Goal: Information Seeking & Learning: Compare options

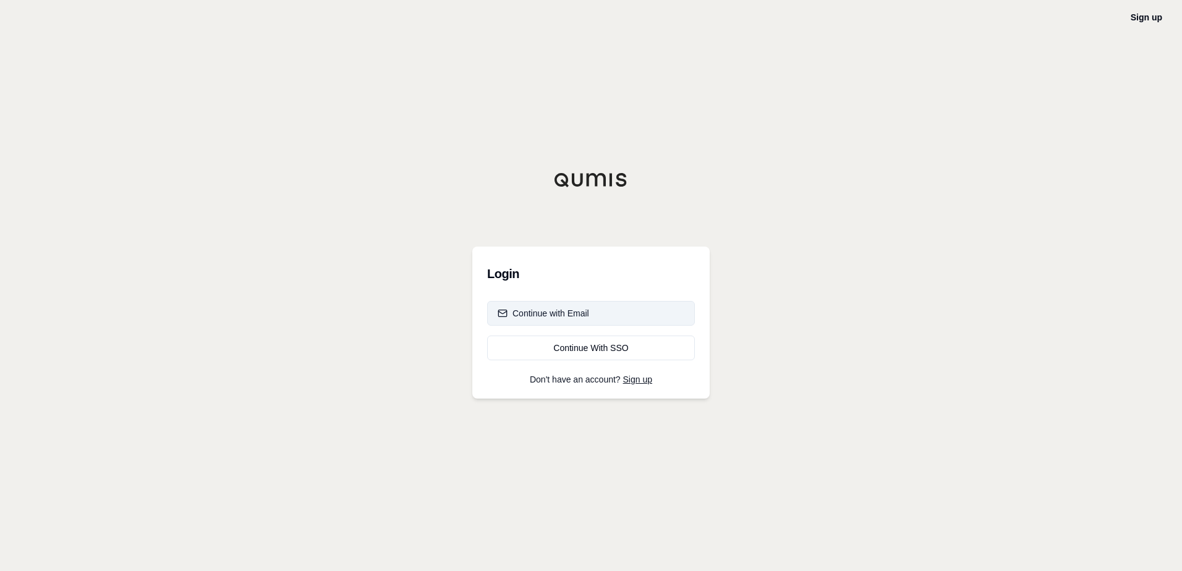
click at [574, 316] on div "Continue with Email" at bounding box center [543, 313] width 91 height 12
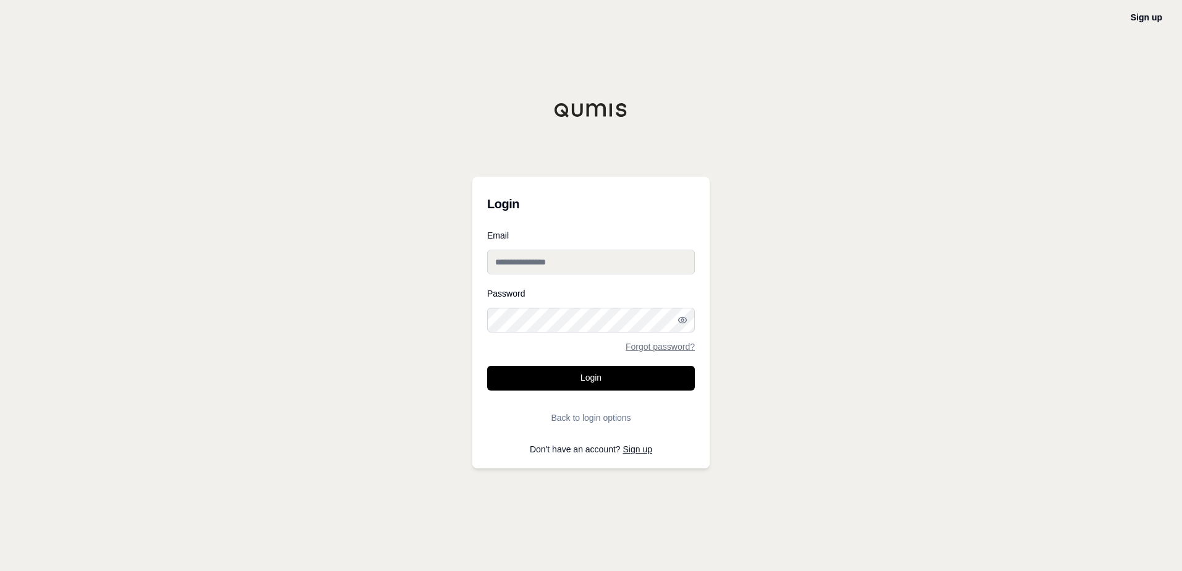
type input "**********"
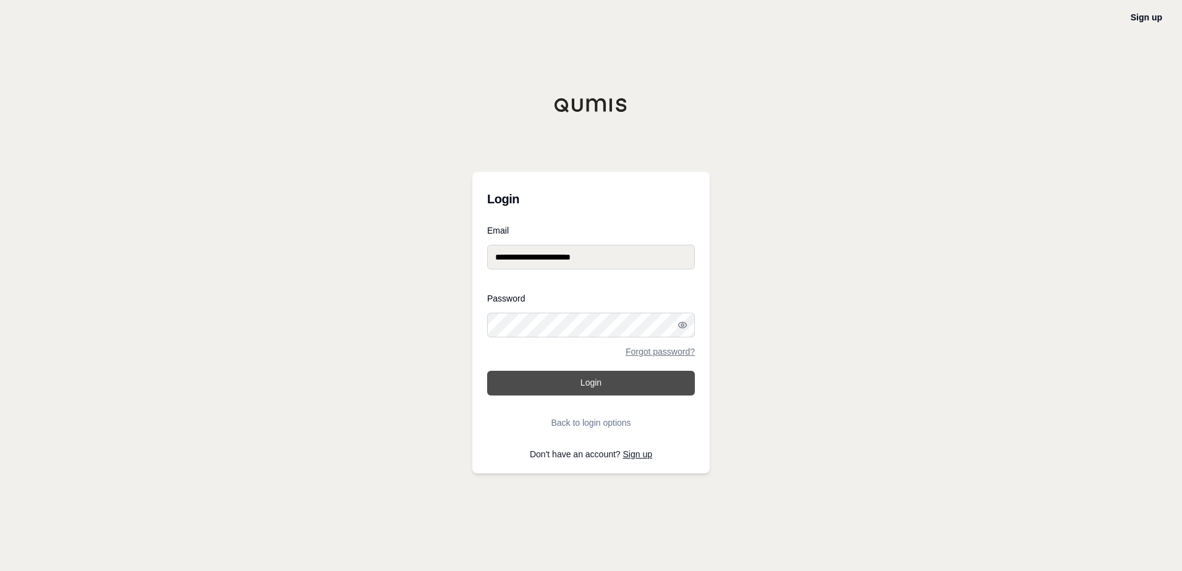
click at [570, 390] on button "Login" at bounding box center [591, 383] width 208 height 25
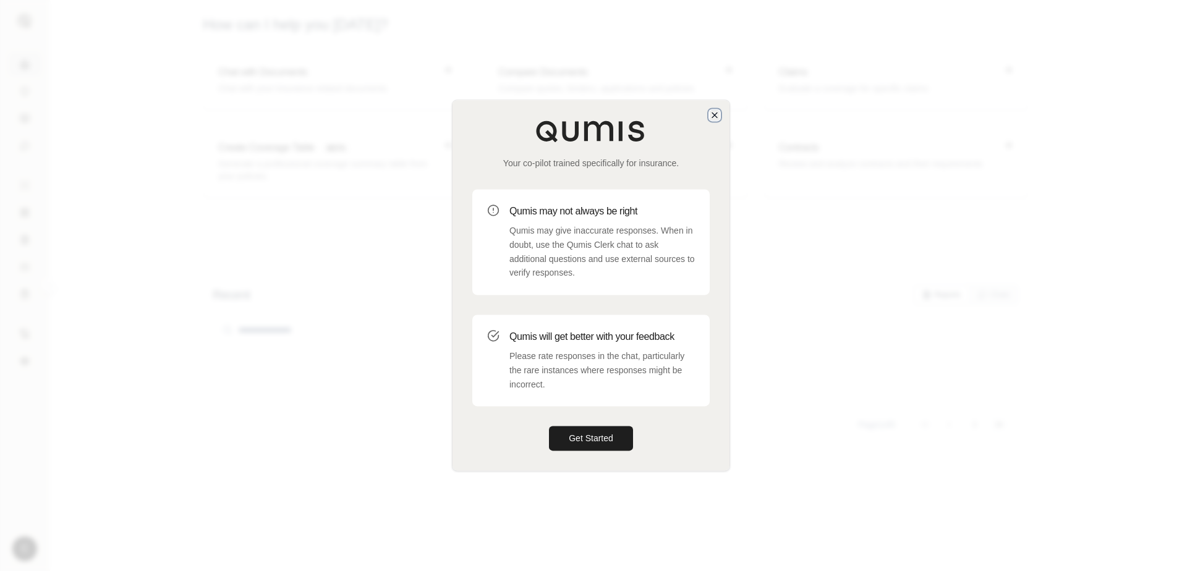
click at [718, 114] on icon "button" at bounding box center [715, 115] width 10 height 10
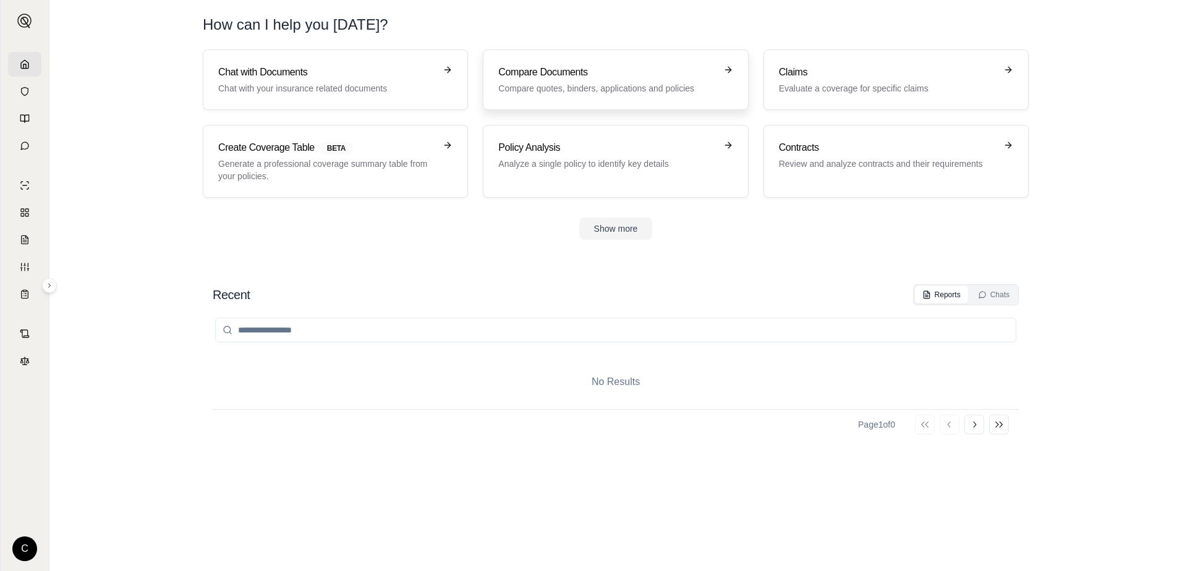
click at [594, 74] on h3 "Compare Documents" at bounding box center [606, 72] width 217 height 15
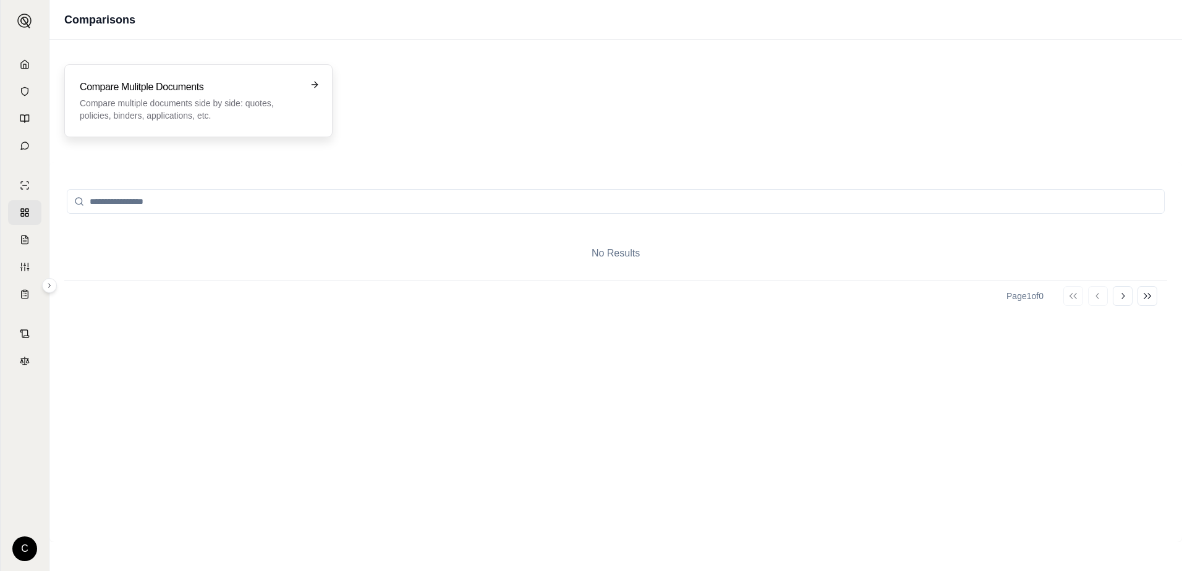
click at [213, 105] on p "Compare multiple documents side by side: quotes, policies, binders, application…" at bounding box center [190, 109] width 220 height 25
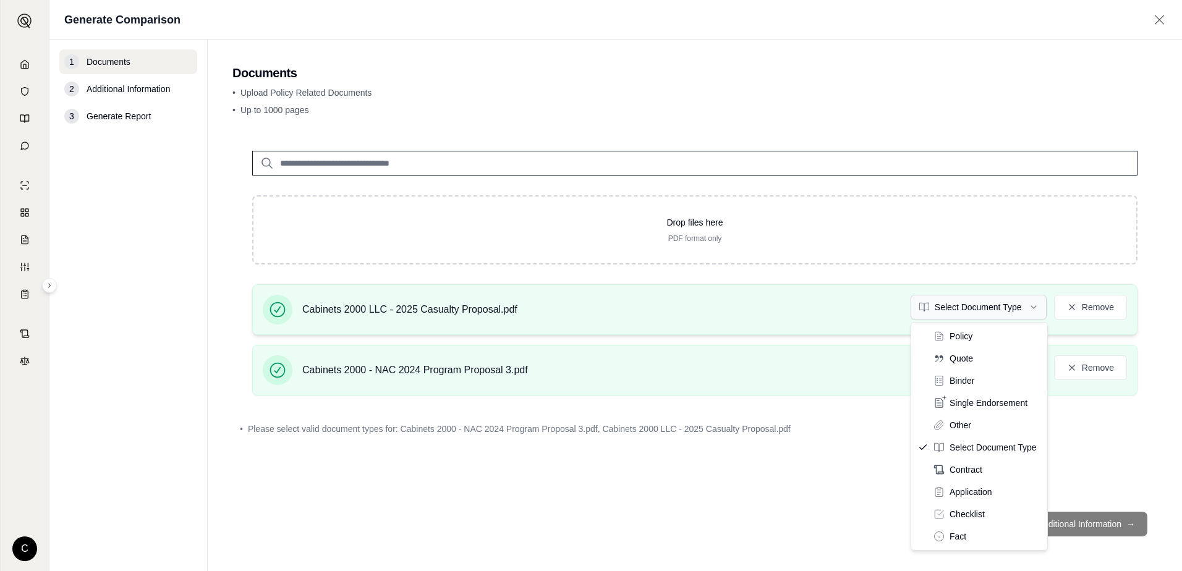
click at [1035, 308] on html "C Generate Comparison 1 Documents 2 Additional Information 3 Generate Report Do…" at bounding box center [591, 285] width 1182 height 571
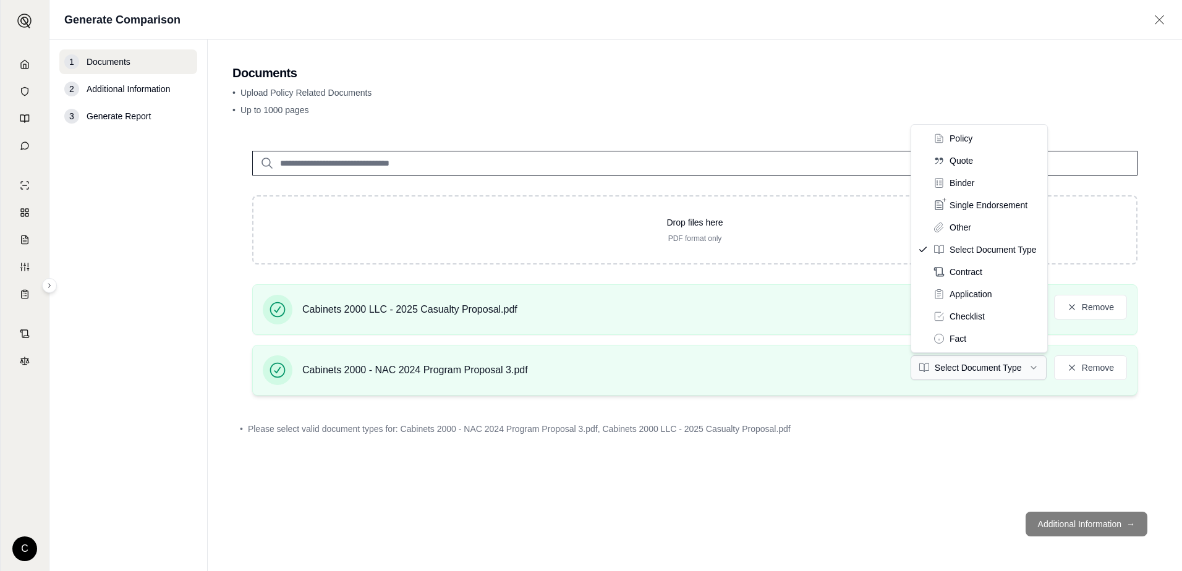
click at [1015, 370] on html "C Generate Comparison 1 Documents 2 Additional Information 3 Generate Report Do…" at bounding box center [591, 285] width 1182 height 571
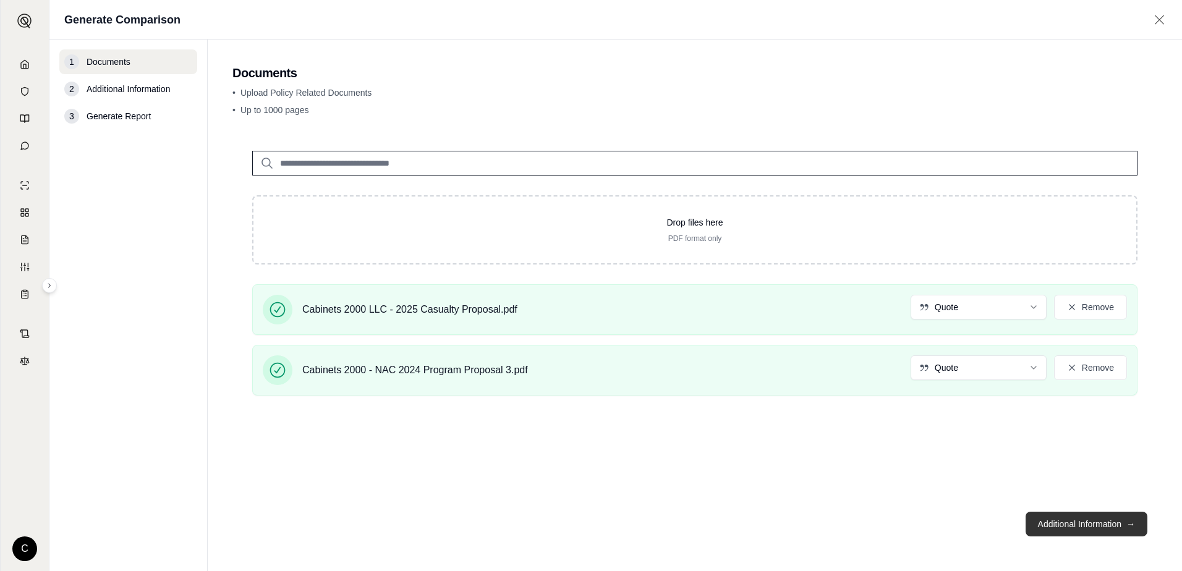
click at [1111, 526] on button "Additional Information →" at bounding box center [1087, 524] width 122 height 25
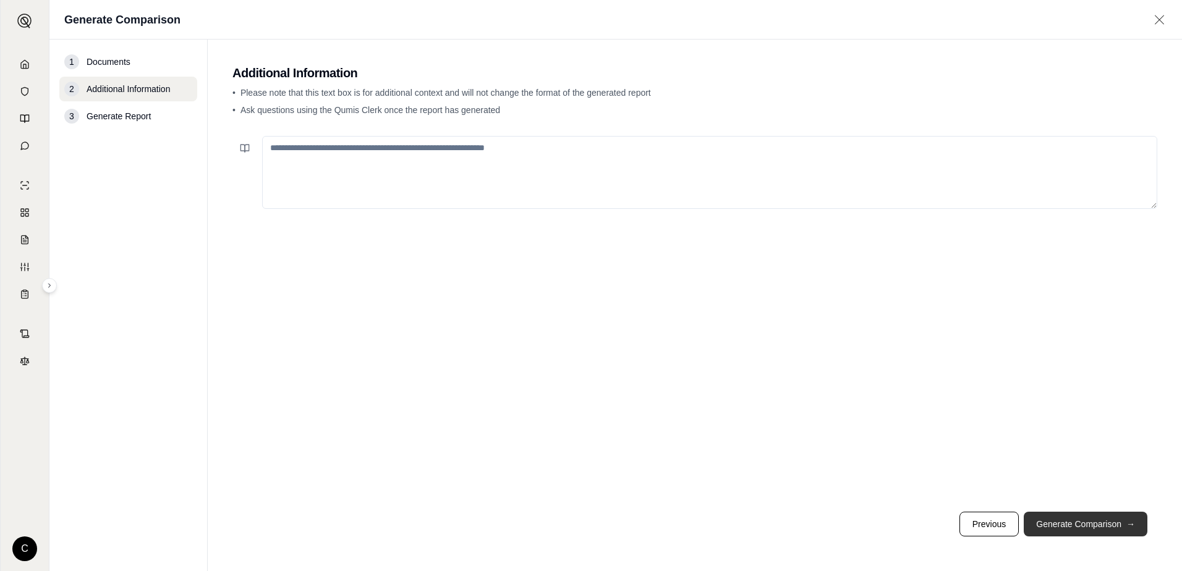
click at [1111, 525] on button "Generate Comparison →" at bounding box center [1086, 524] width 124 height 25
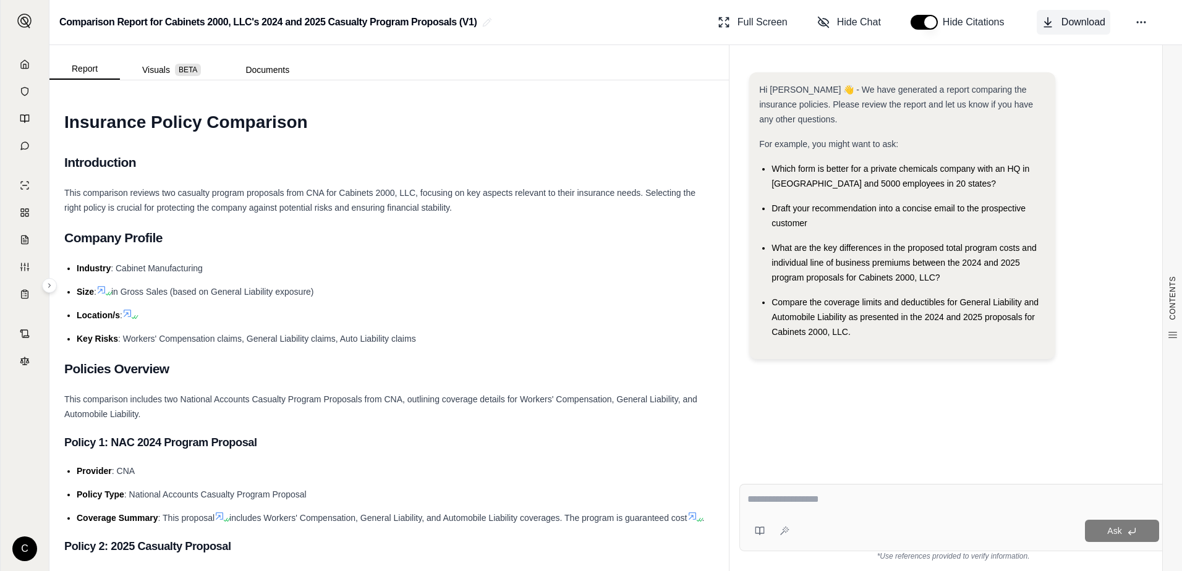
click at [1068, 21] on span "Download" at bounding box center [1083, 22] width 44 height 15
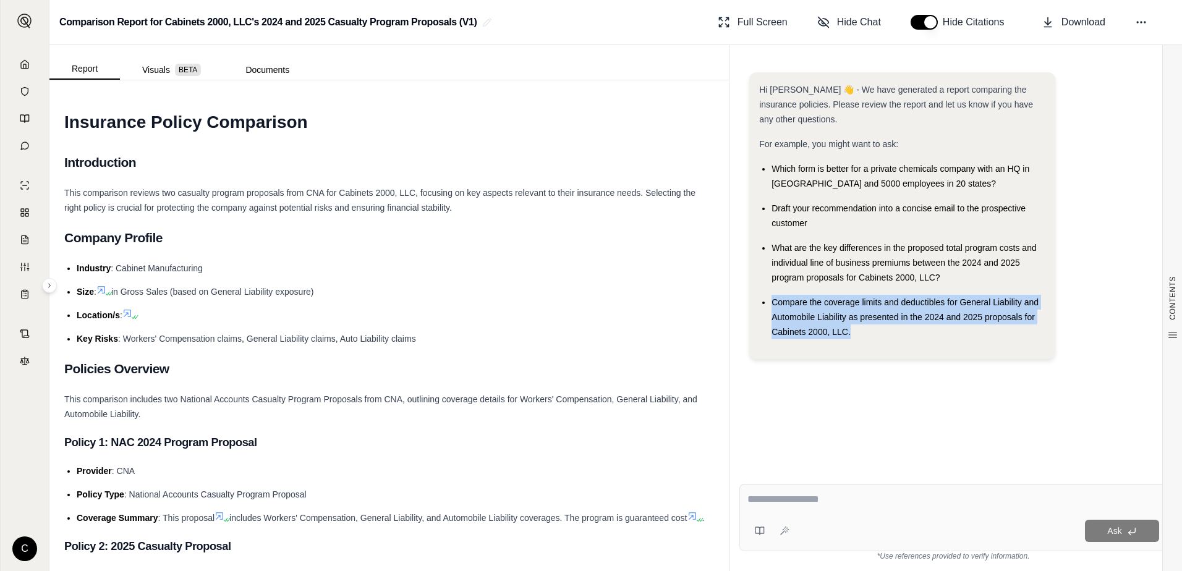
drag, startPoint x: 771, startPoint y: 302, endPoint x: 855, endPoint y: 333, distance: 89.0
click at [855, 333] on div "Compare the coverage limits and deductibles for General Liability and Automobil…" at bounding box center [908, 317] width 274 height 45
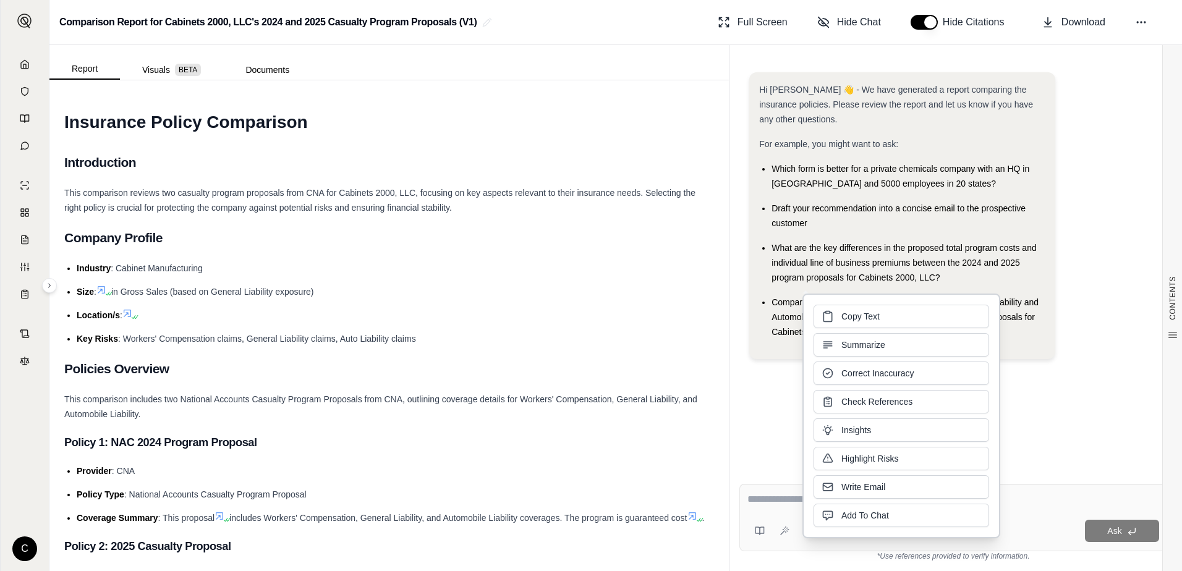
drag, startPoint x: 855, startPoint y: 333, endPoint x: 789, endPoint y: 156, distance: 188.0
click at [789, 156] on div "Hi [PERSON_NAME] 👋 - We have generated a report comparing the insurance policie…" at bounding box center [902, 210] width 286 height 257
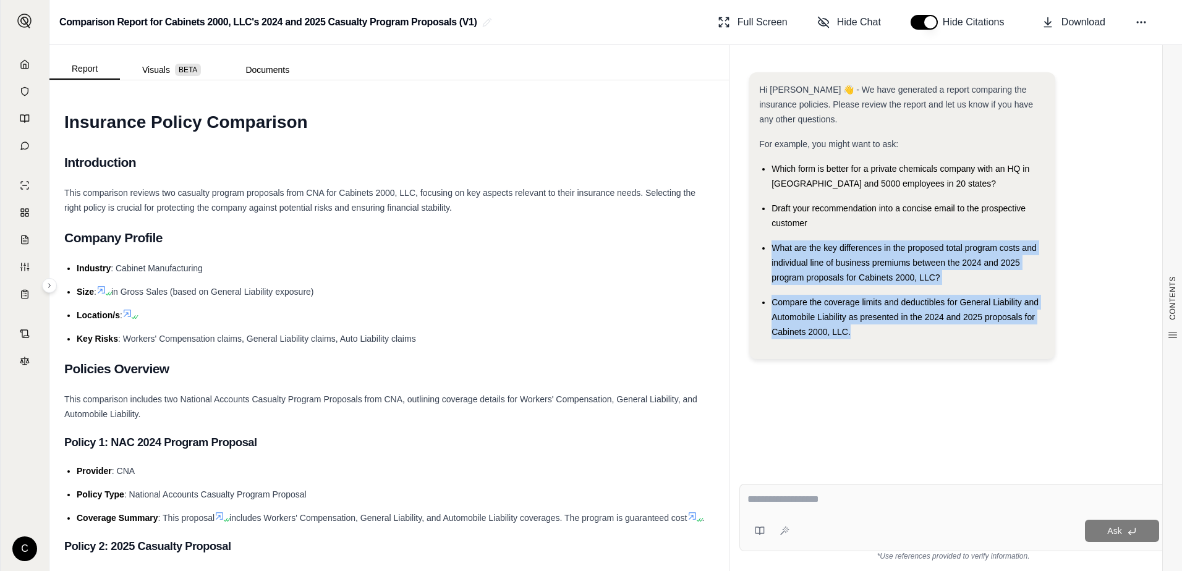
drag, startPoint x: 771, startPoint y: 246, endPoint x: 851, endPoint y: 331, distance: 116.8
click at [851, 331] on ul "Which form is better for a private chemicals company with an HQ in [GEOGRAPHIC_…" at bounding box center [902, 250] width 286 height 178
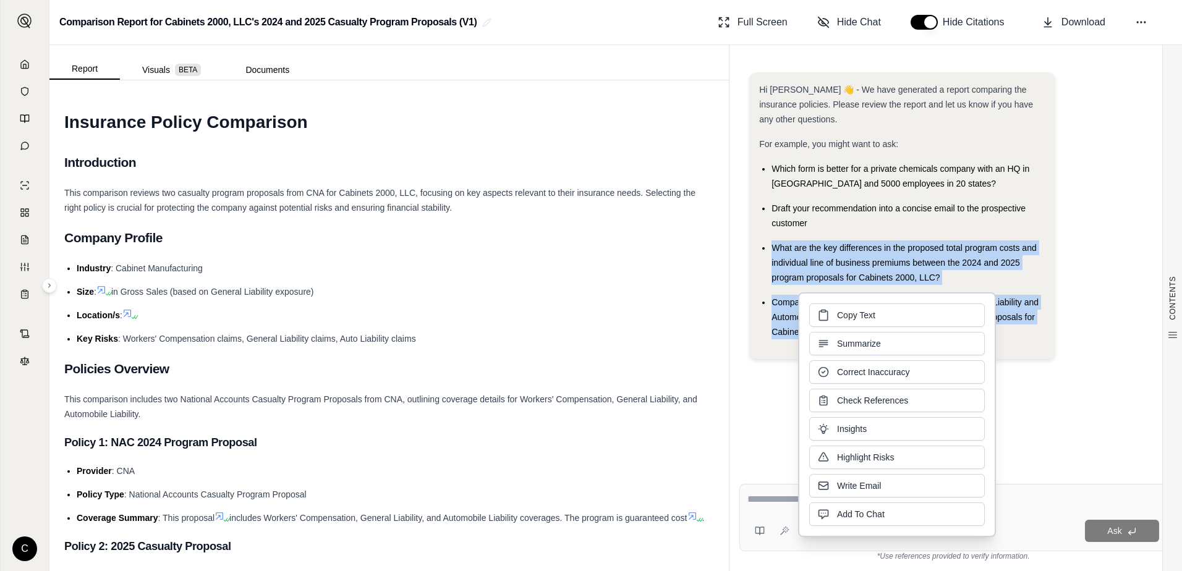
drag, startPoint x: 851, startPoint y: 331, endPoint x: 822, endPoint y: 261, distance: 76.0
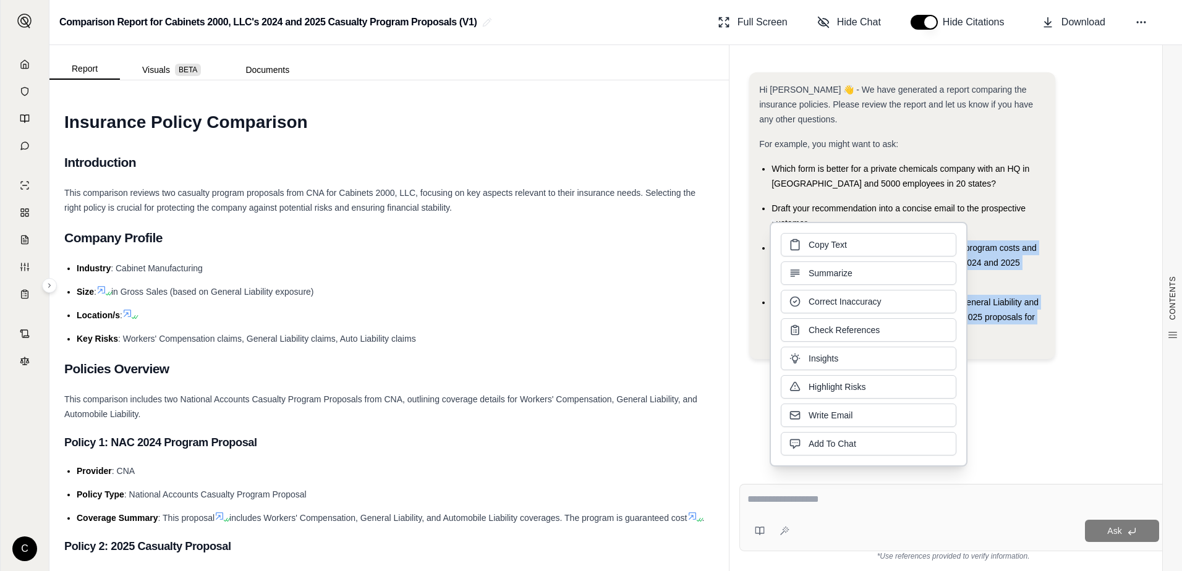
drag, startPoint x: 822, startPoint y: 261, endPoint x: 834, endPoint y: 249, distance: 17.1
click at [834, 249] on span "Copy Text" at bounding box center [828, 245] width 38 height 12
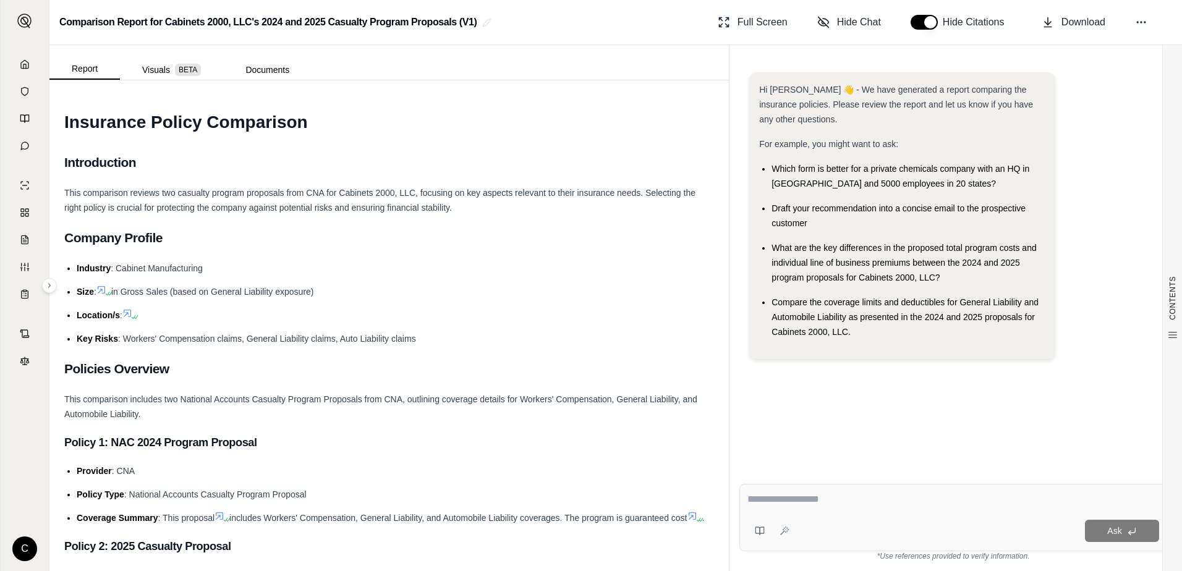
click at [823, 501] on textarea at bounding box center [953, 499] width 412 height 15
paste textarea "**********"
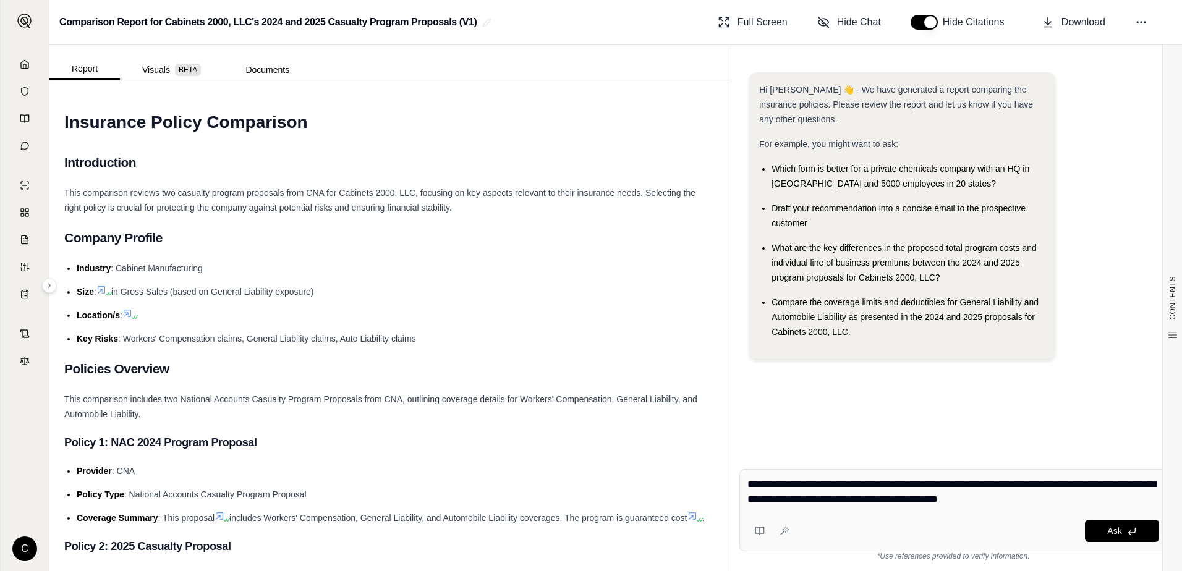
drag, startPoint x: 757, startPoint y: 483, endPoint x: 726, endPoint y: 483, distance: 30.3
type textarea "**********"
click at [726, 483] on div "Report Visuals BETA Documents CONTENTS Table of Contents INSURANCE POLICY COMPA…" at bounding box center [615, 308] width 1133 height 526
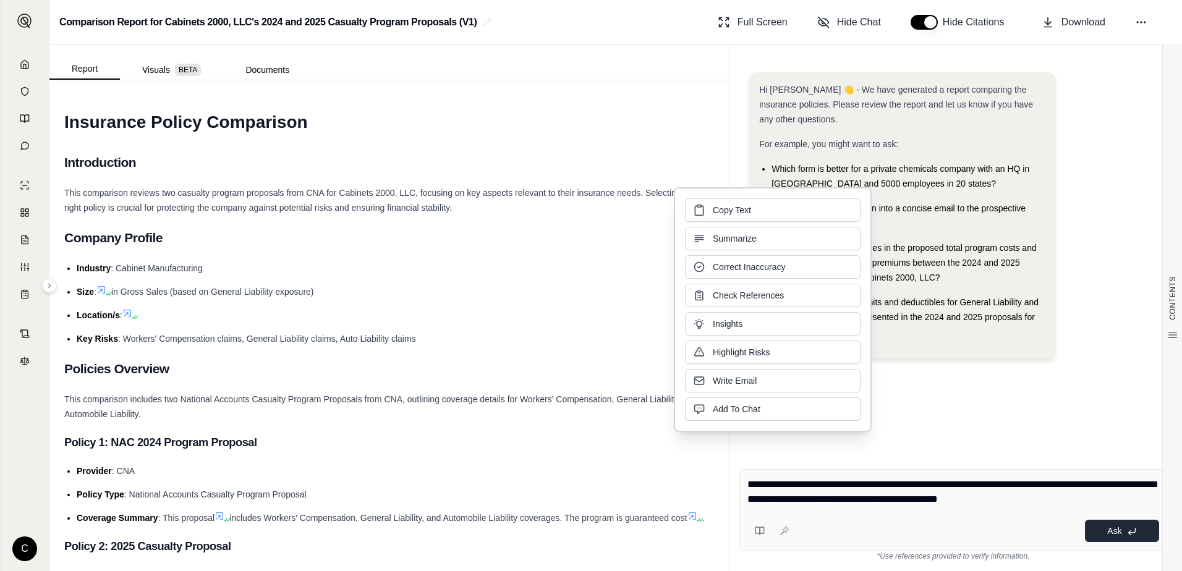
click at [1114, 532] on span "Ask" at bounding box center [1114, 531] width 14 height 10
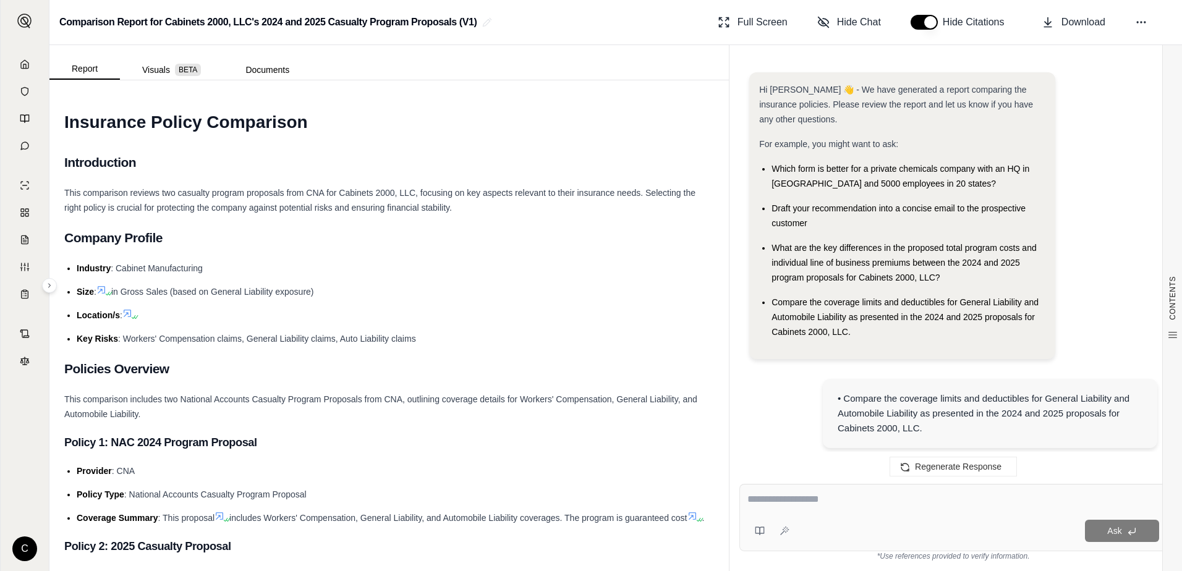
scroll to position [2185, 0]
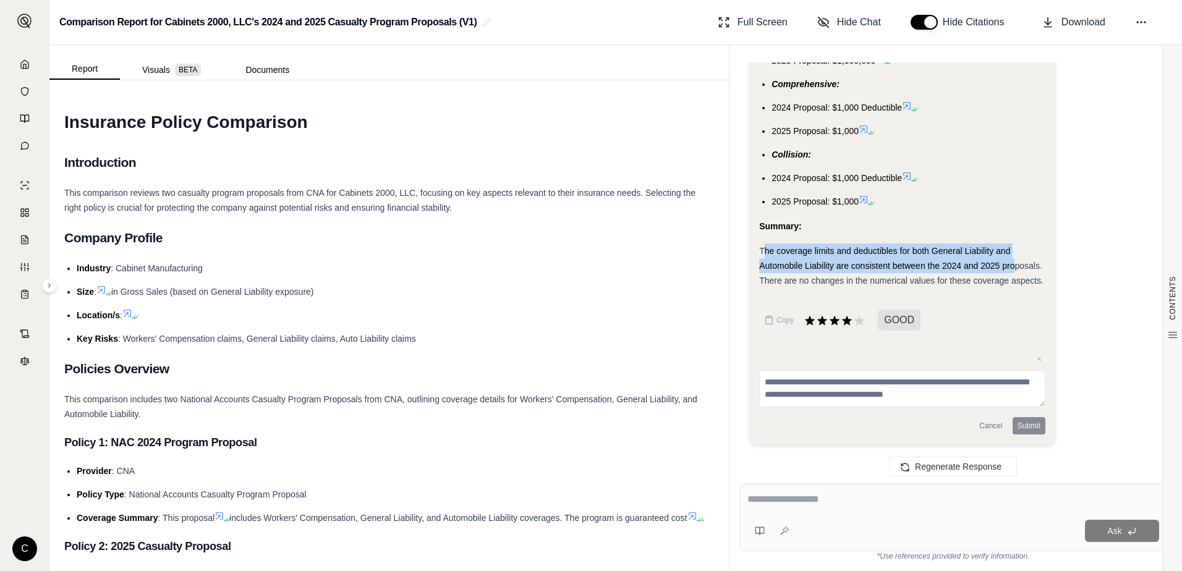
drag, startPoint x: 764, startPoint y: 251, endPoint x: 1017, endPoint y: 262, distance: 253.1
click at [1017, 262] on span "The coverage limits and deductibles for both General Liability and Automobile L…" at bounding box center [901, 266] width 284 height 40
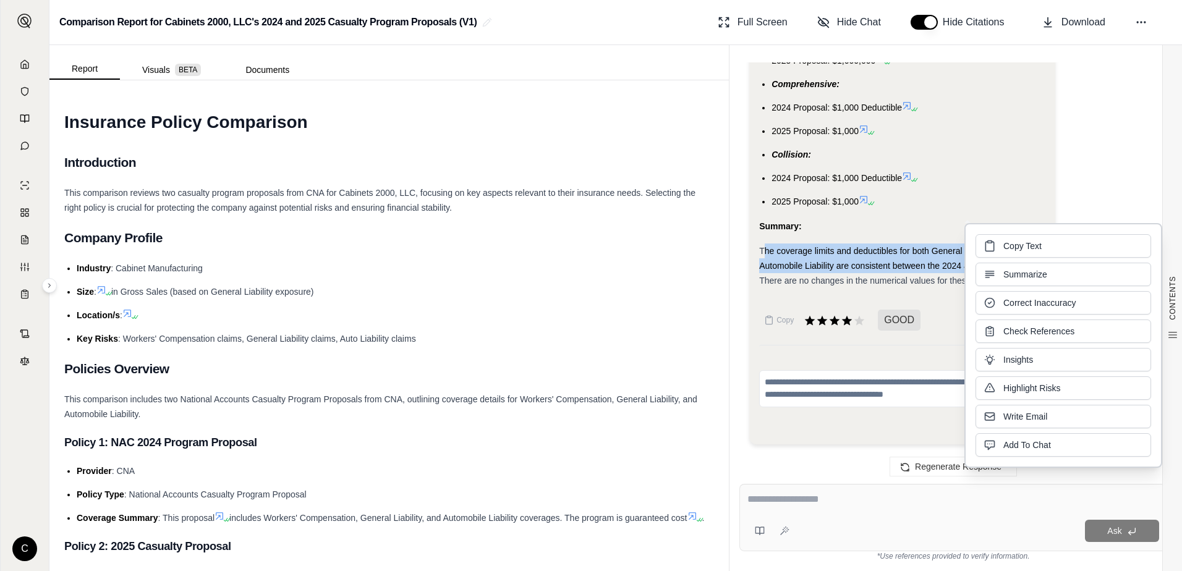
drag, startPoint x: 1017, startPoint y: 262, endPoint x: 943, endPoint y: 261, distance: 73.6
click at [943, 261] on span "The coverage limits and deductibles for both General Liability and Automobile L…" at bounding box center [901, 266] width 284 height 40
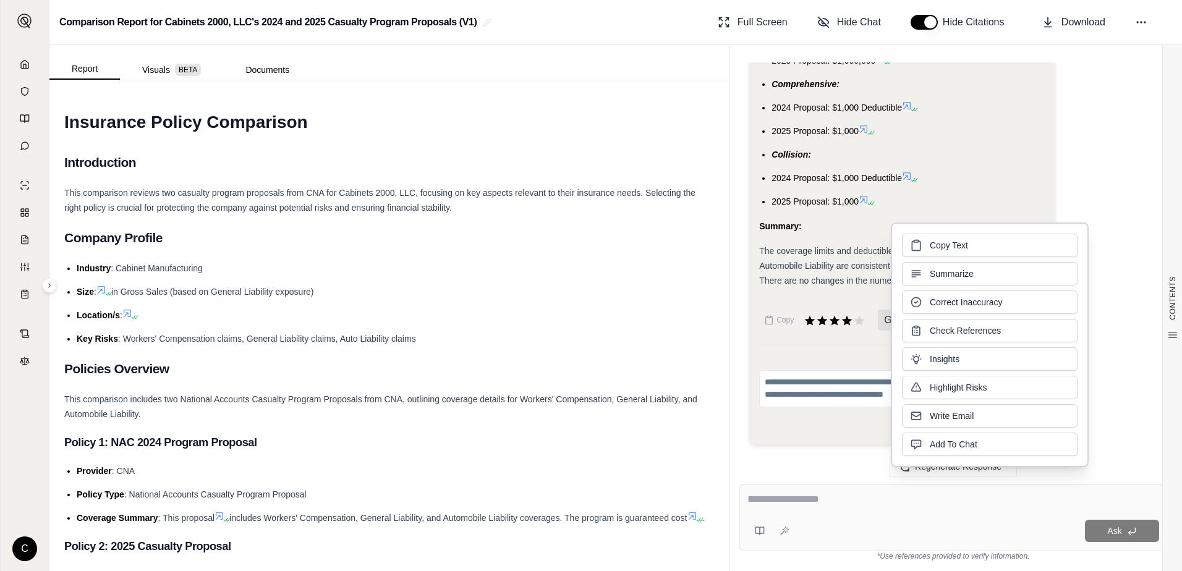
click at [760, 250] on span "The coverage limits and deductibles for both General Liability and Automobile L…" at bounding box center [901, 266] width 284 height 40
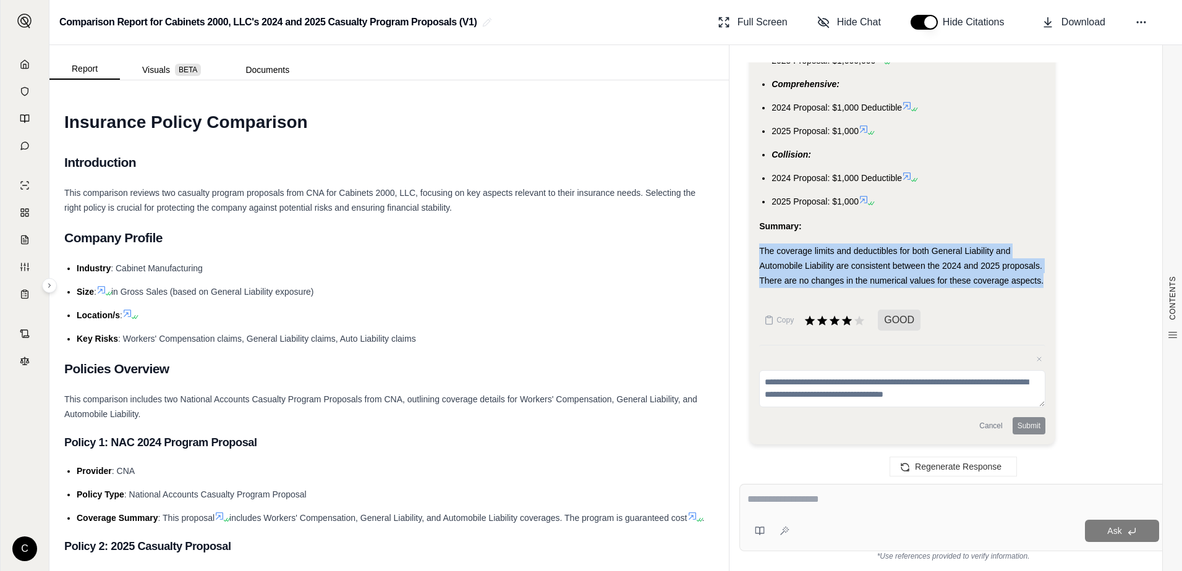
drag, startPoint x: 760, startPoint y: 250, endPoint x: 1045, endPoint y: 278, distance: 286.3
click at [1045, 278] on div "The coverage limits and deductibles for both General Liability and Automobile L…" at bounding box center [902, 266] width 286 height 45
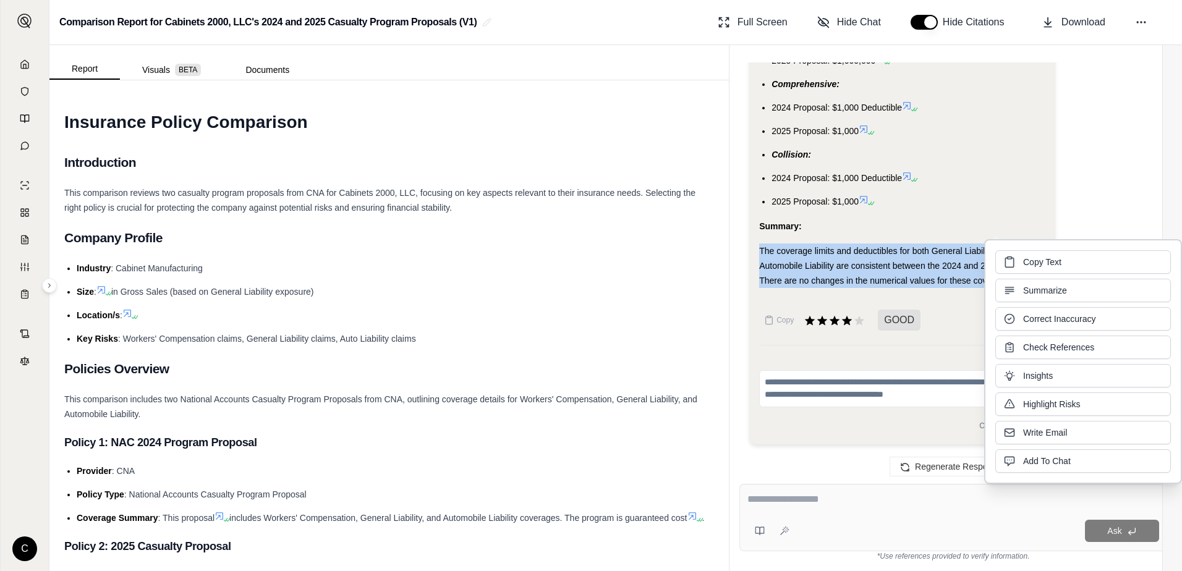
drag, startPoint x: 1045, startPoint y: 278, endPoint x: 940, endPoint y: 270, distance: 106.0
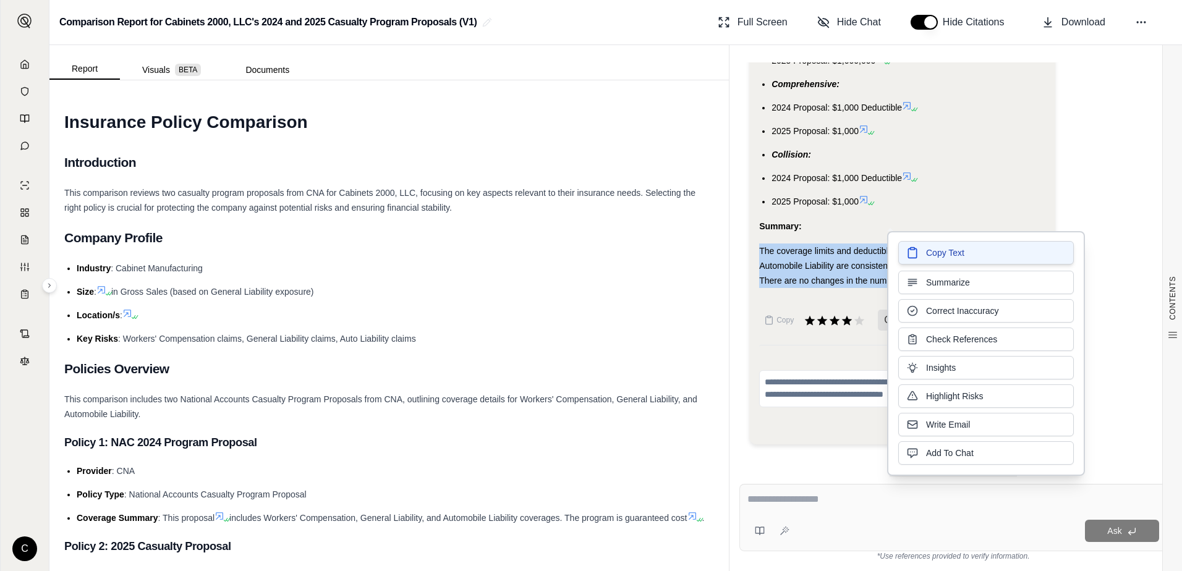
drag, startPoint x: 940, startPoint y: 270, endPoint x: 930, endPoint y: 257, distance: 16.3
click at [930, 257] on span "Copy Text" at bounding box center [945, 253] width 38 height 12
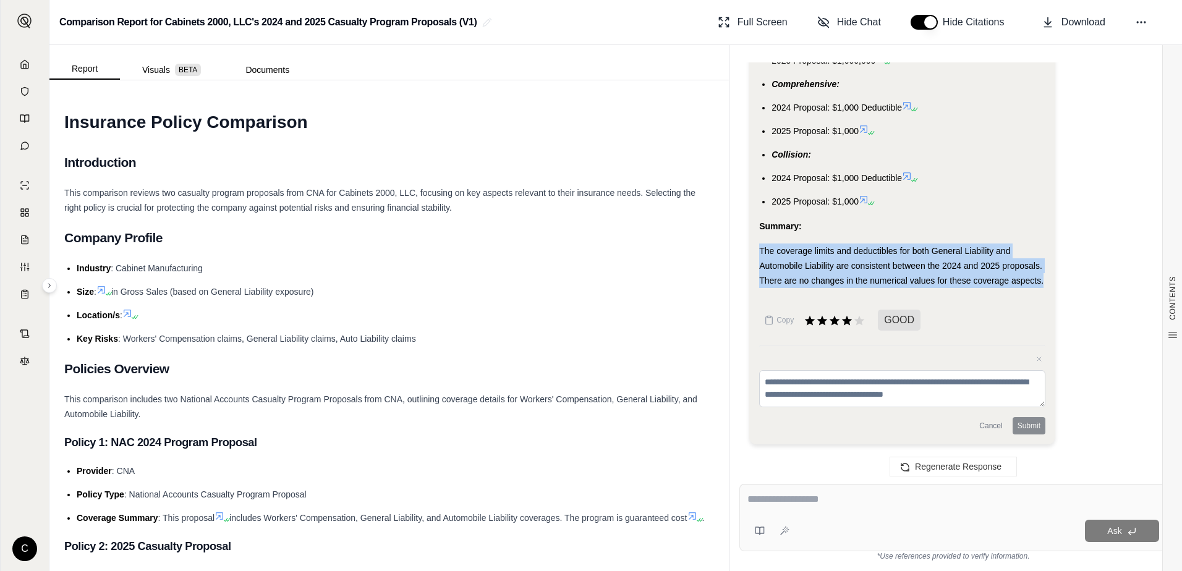
click at [839, 386] on textarea at bounding box center [902, 388] width 286 height 37
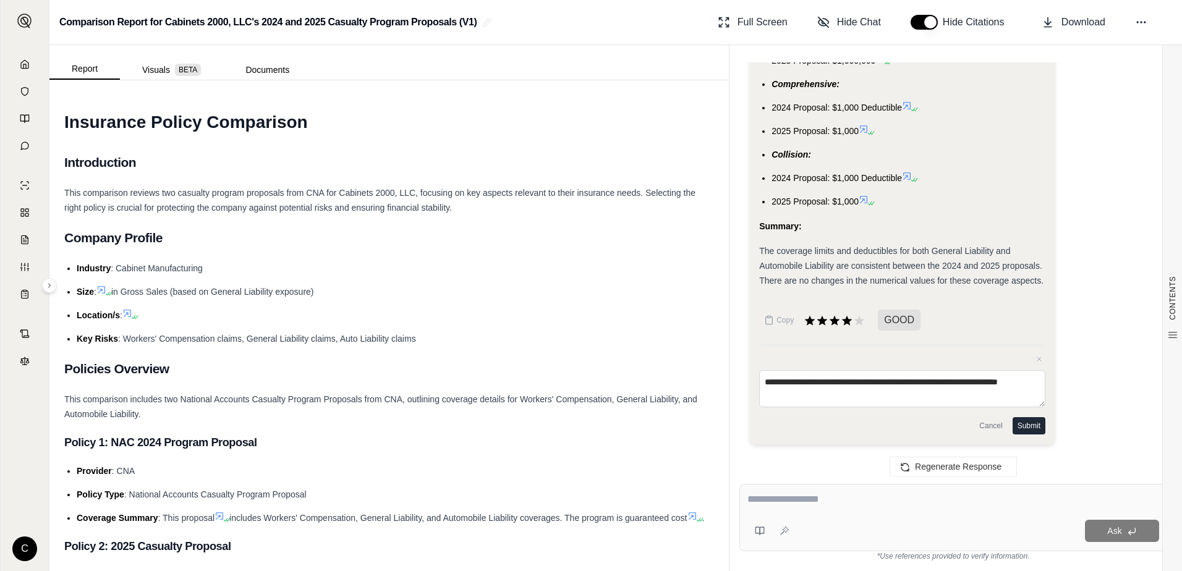
scroll to position [0, 0]
type textarea "**********"
click at [1029, 422] on button "Submit" at bounding box center [1029, 425] width 33 height 17
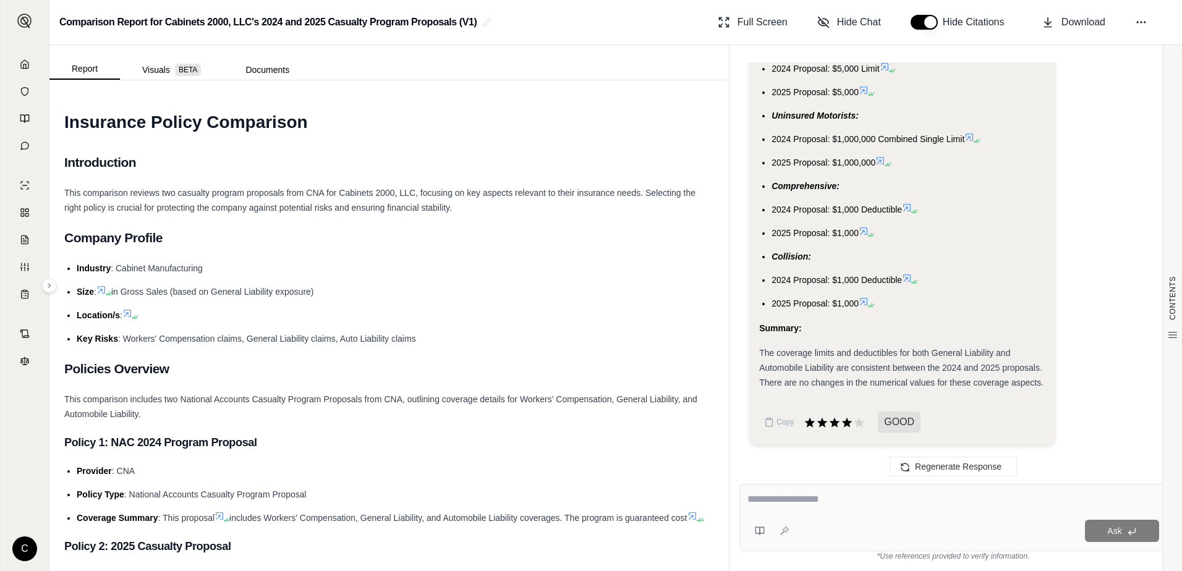
click at [854, 506] on textarea at bounding box center [953, 499] width 412 height 15
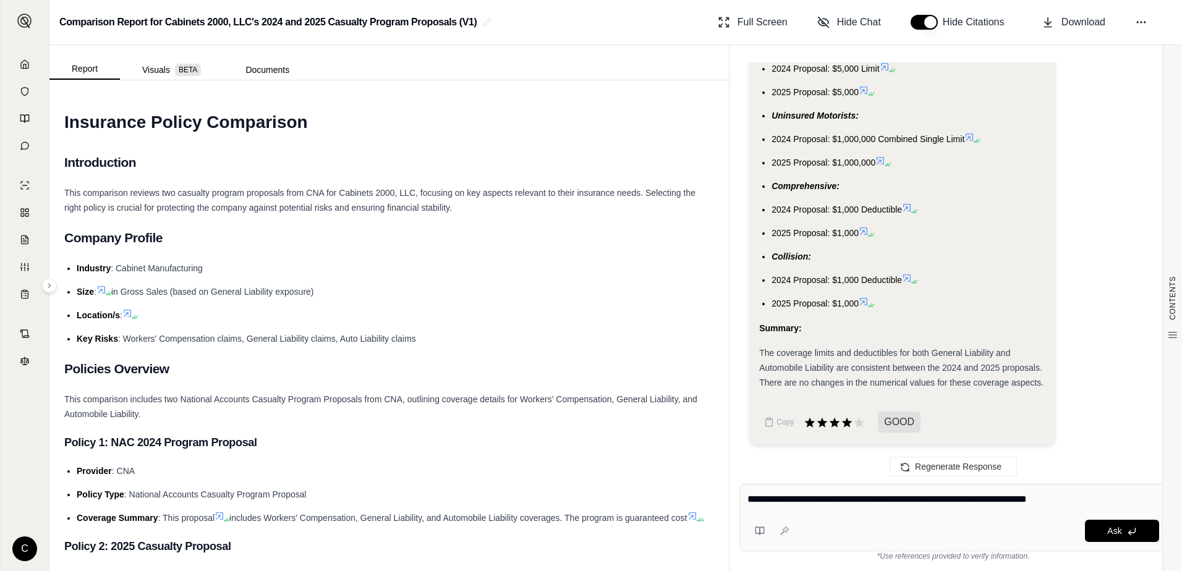
type textarea "**********"
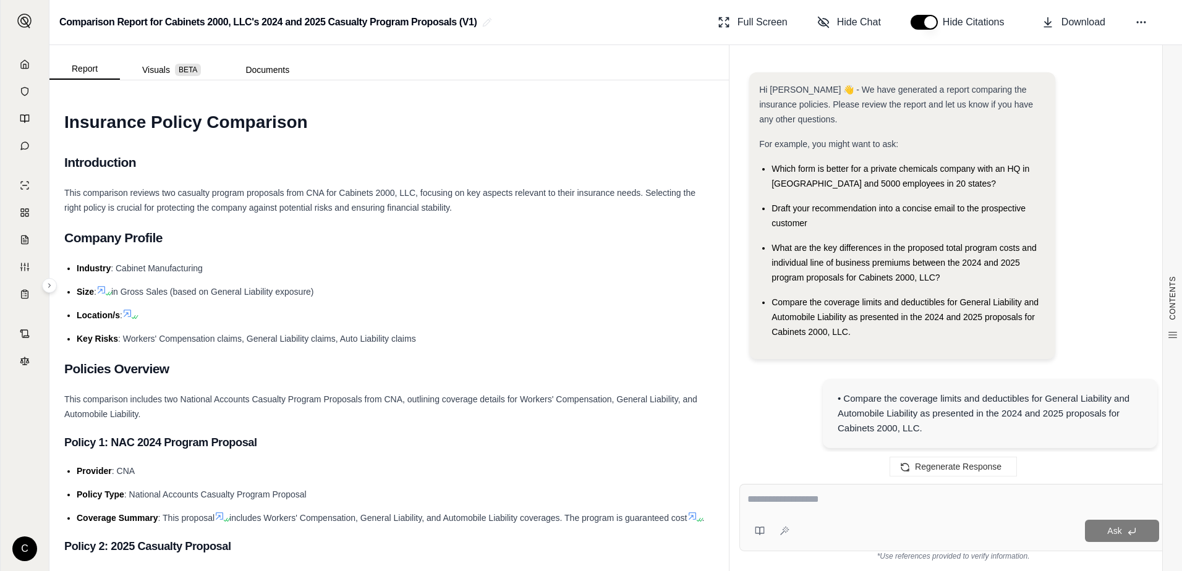
scroll to position [3563, 0]
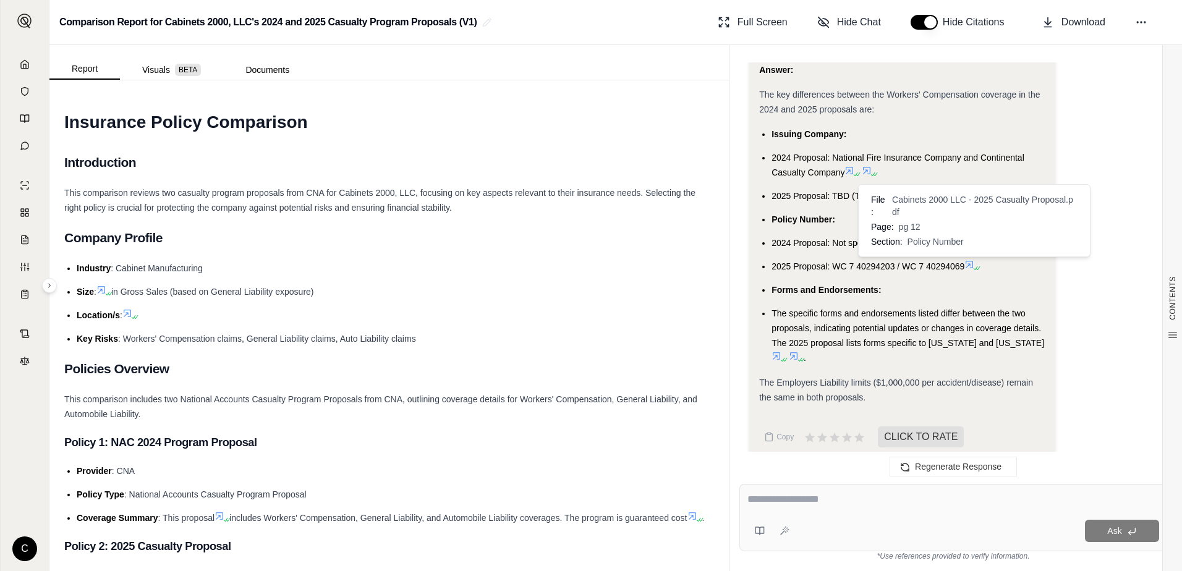
click at [971, 267] on icon at bounding box center [969, 265] width 10 height 10
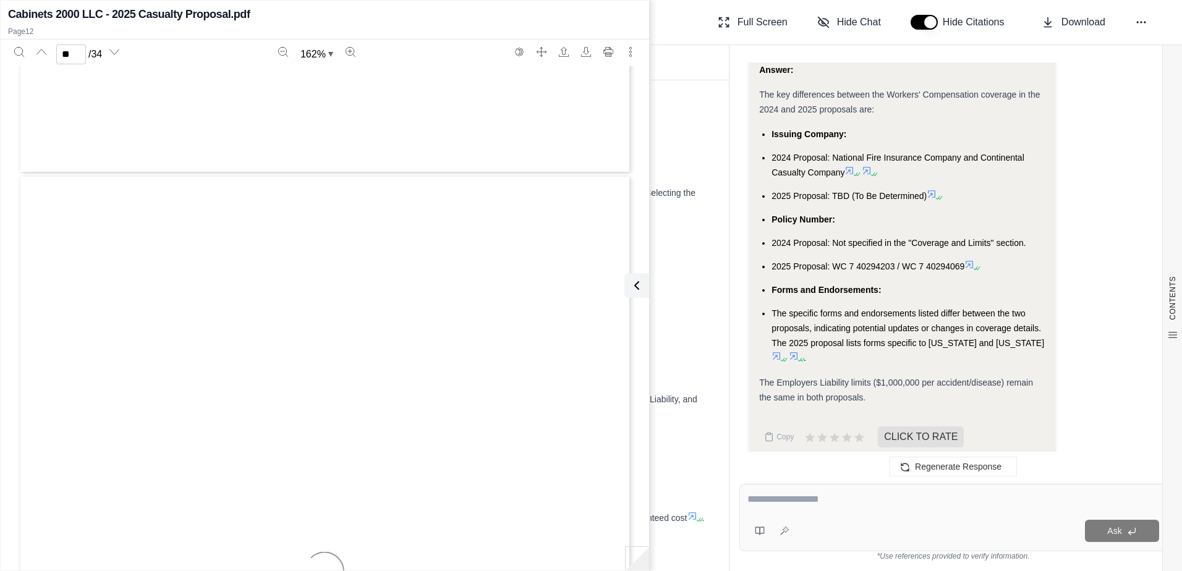
scroll to position [8739, 0]
click at [412, 433] on span "ACCIDENT PREVENTION SERVICES" at bounding box center [474, 428] width 155 height 9
click at [451, 347] on div "12 Section I I I. Coverage and Limits Worker’s Compensation Policy Number: WC 7…" at bounding box center [325, 340] width 614 height 794
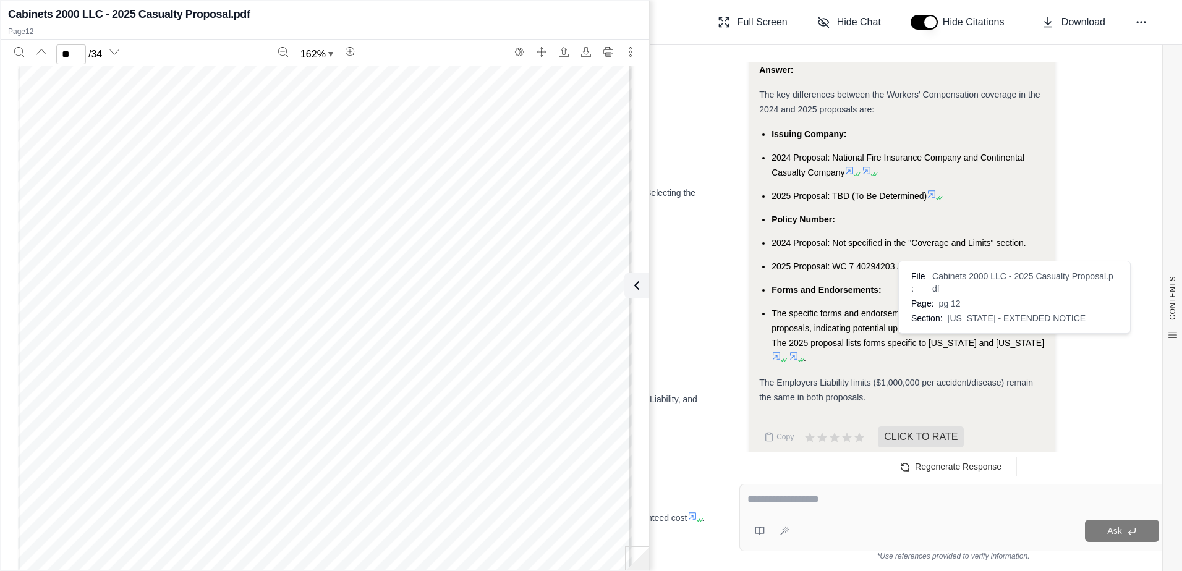
click at [786, 356] on icon at bounding box center [782, 359] width 7 height 7
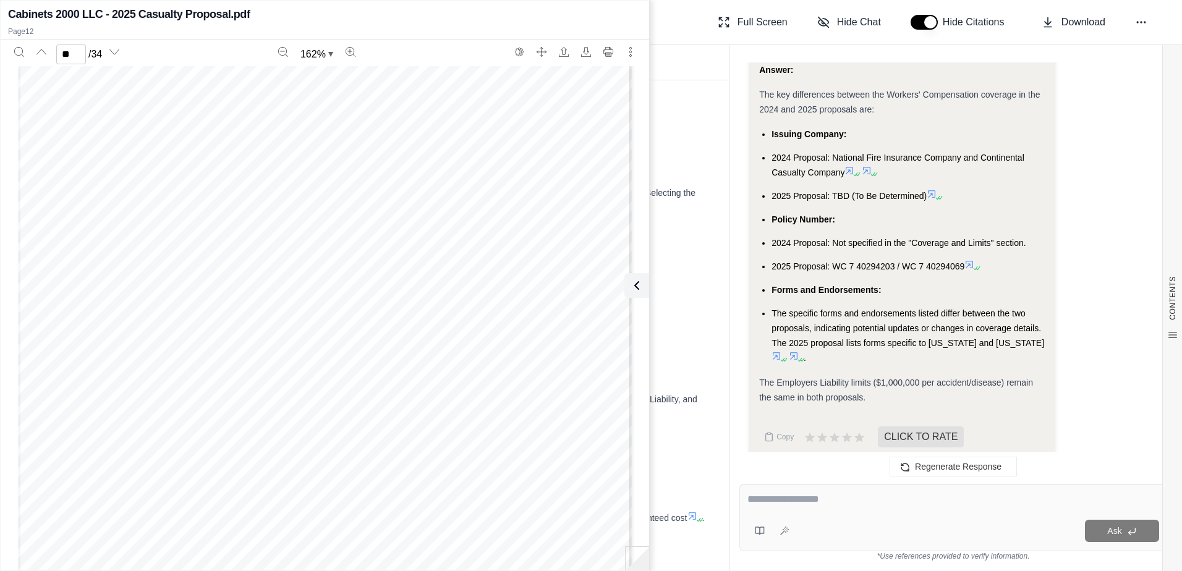
click at [781, 351] on icon at bounding box center [776, 356] width 10 height 10
click at [797, 352] on icon at bounding box center [793, 355] width 7 height 7
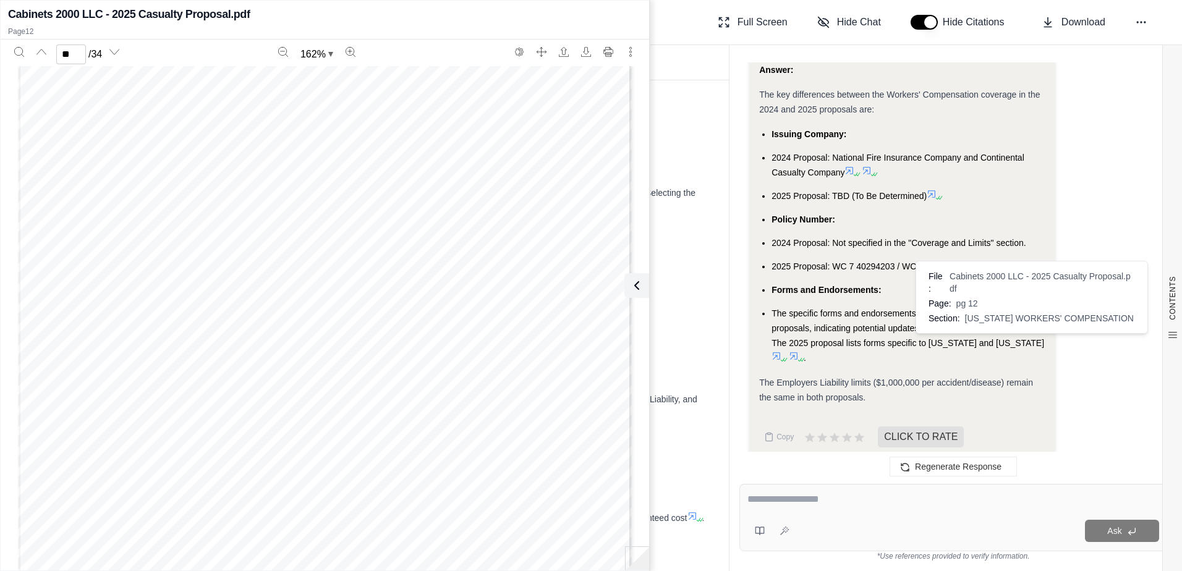
click at [797, 352] on icon at bounding box center [793, 355] width 7 height 7
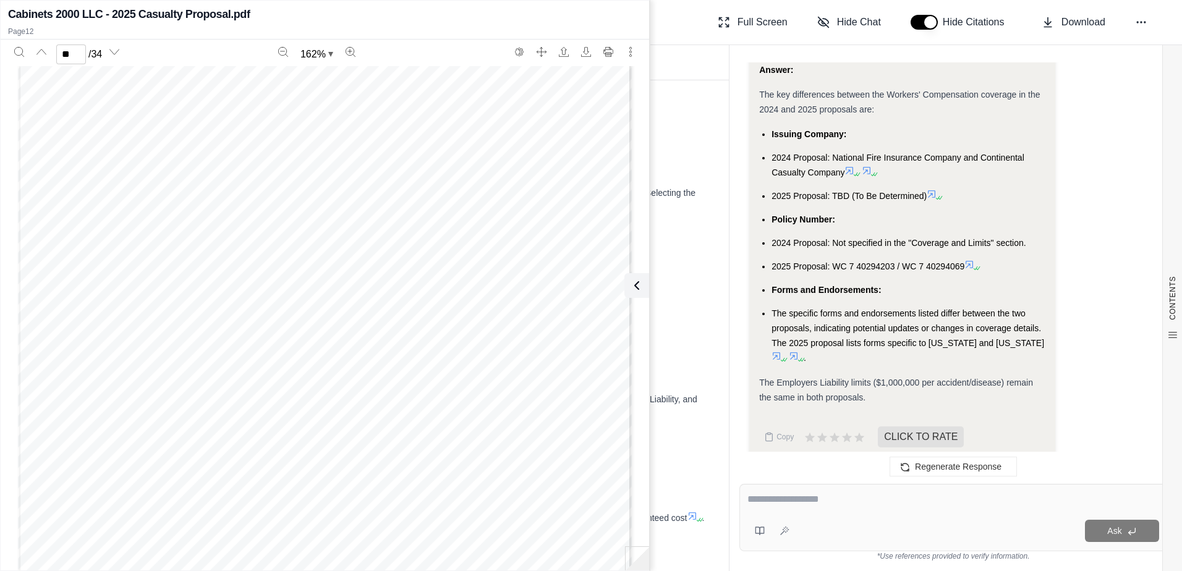
click at [797, 352] on icon at bounding box center [793, 355] width 7 height 7
type input "*"
click at [830, 519] on div "Ask" at bounding box center [953, 531] width 412 height 25
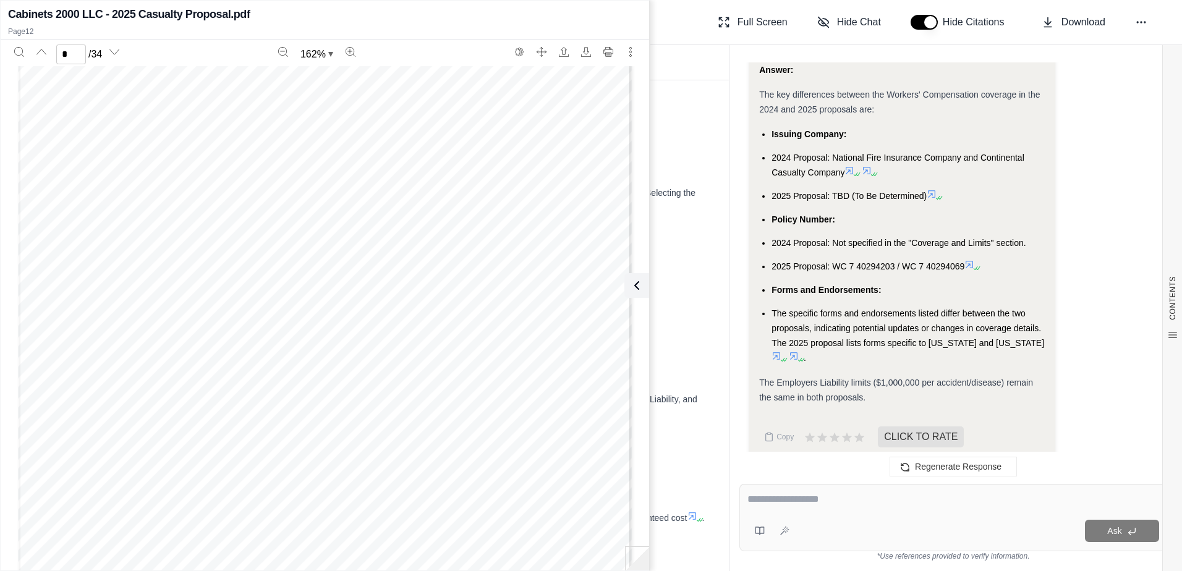
click at [825, 517] on div "Ask" at bounding box center [953, 517] width 428 height 67
paste textarea "**********"
type textarea "**********"
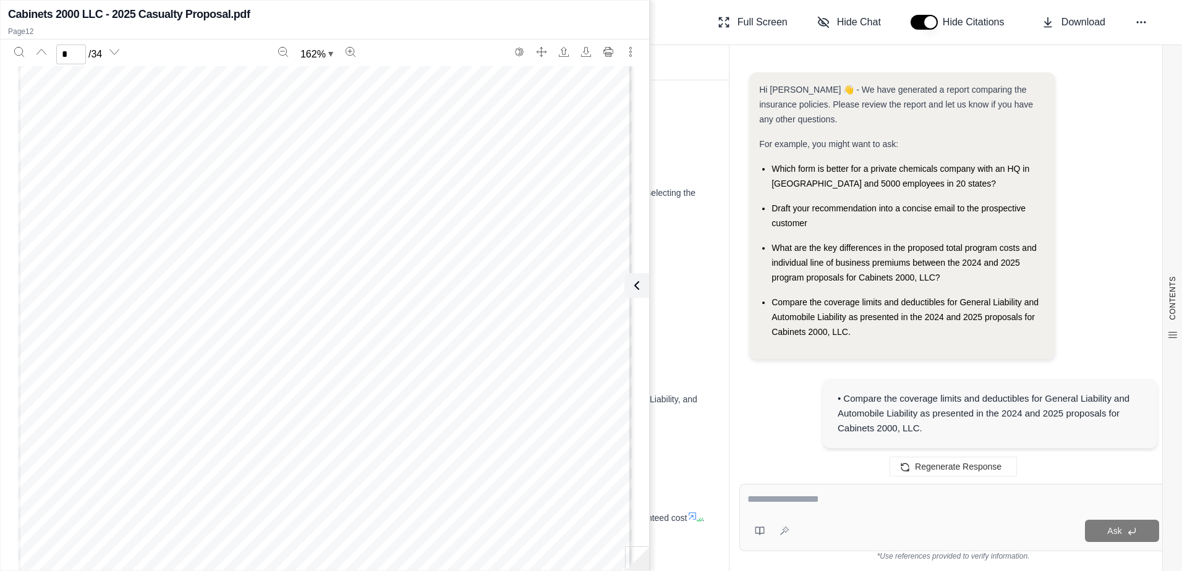
scroll to position [6019, 0]
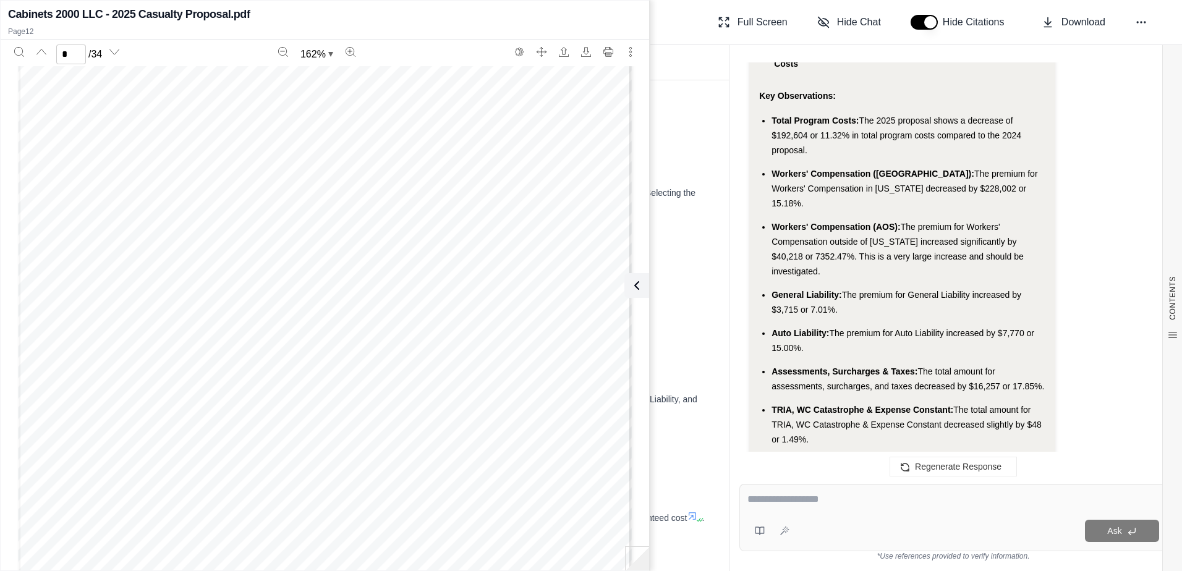
drag, startPoint x: 772, startPoint y: 79, endPoint x: 881, endPoint y: 310, distance: 256.1
click at [881, 310] on ul "Total Program Costs: The 2025 proposal shows a decrease of $192,604 or 11.32% i…" at bounding box center [902, 280] width 286 height 334
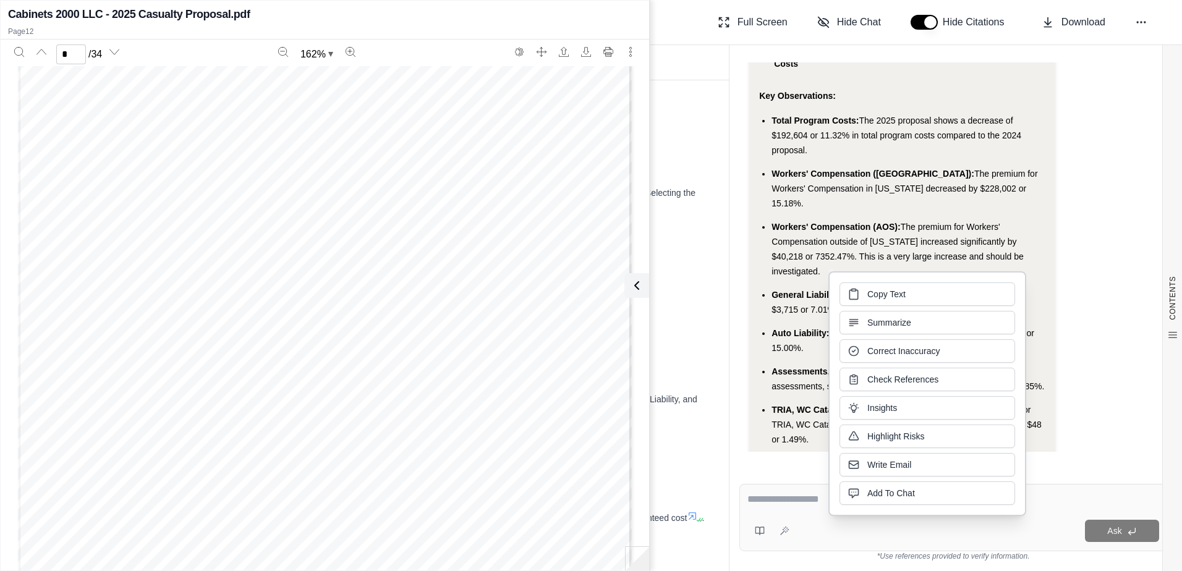
drag, startPoint x: 881, startPoint y: 310, endPoint x: 870, endPoint y: 296, distance: 17.7
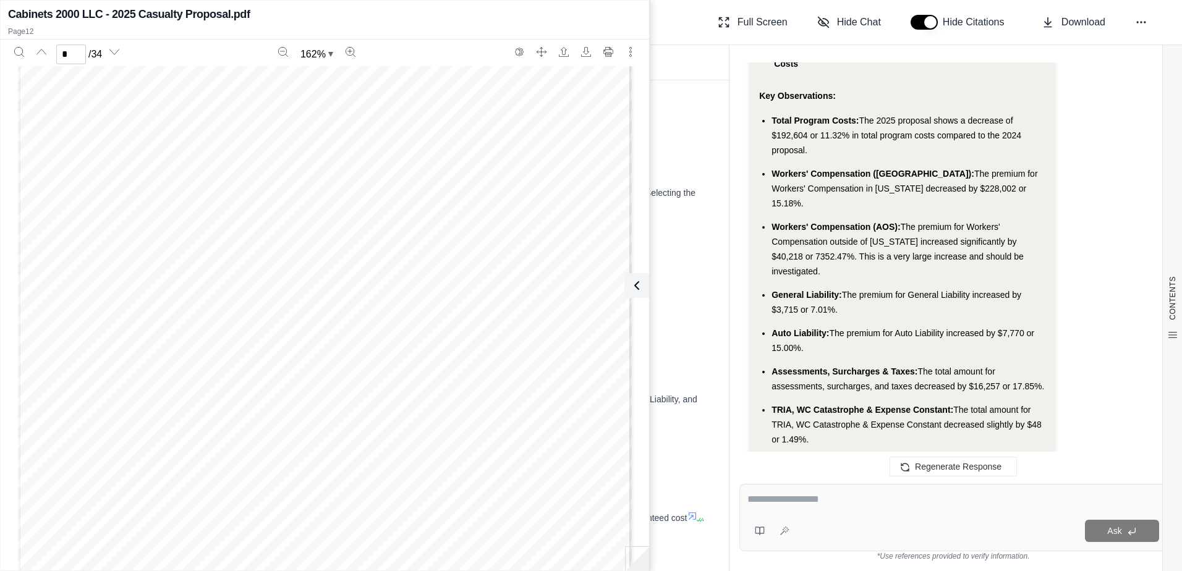
click at [802, 510] on div at bounding box center [953, 501] width 412 height 19
click at [789, 506] on textarea at bounding box center [953, 499] width 412 height 15
paste textarea "**********"
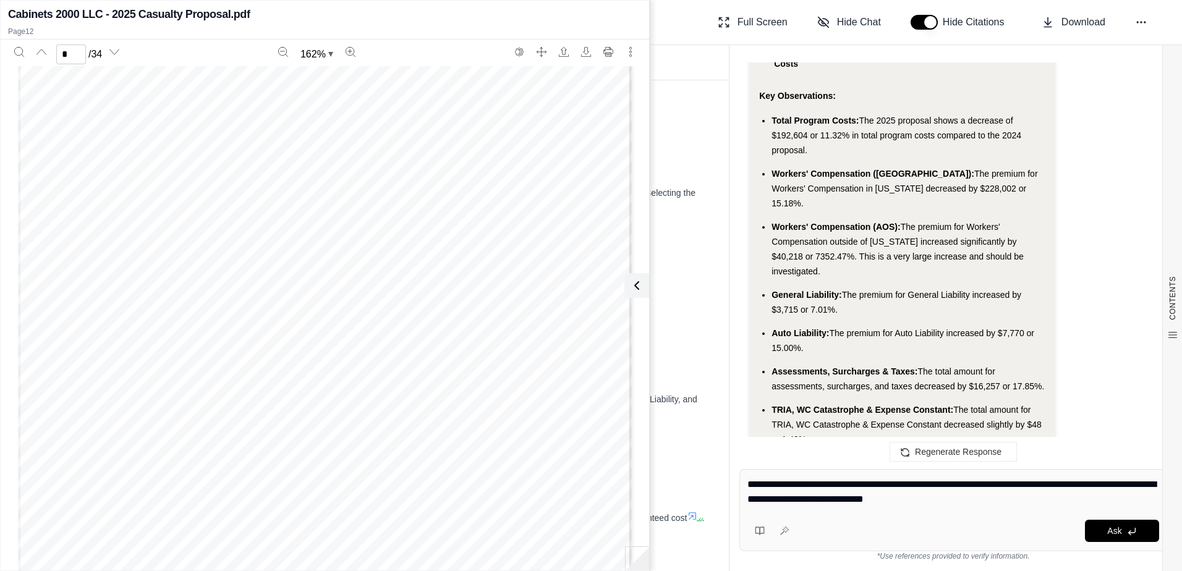
type textarea "**********"
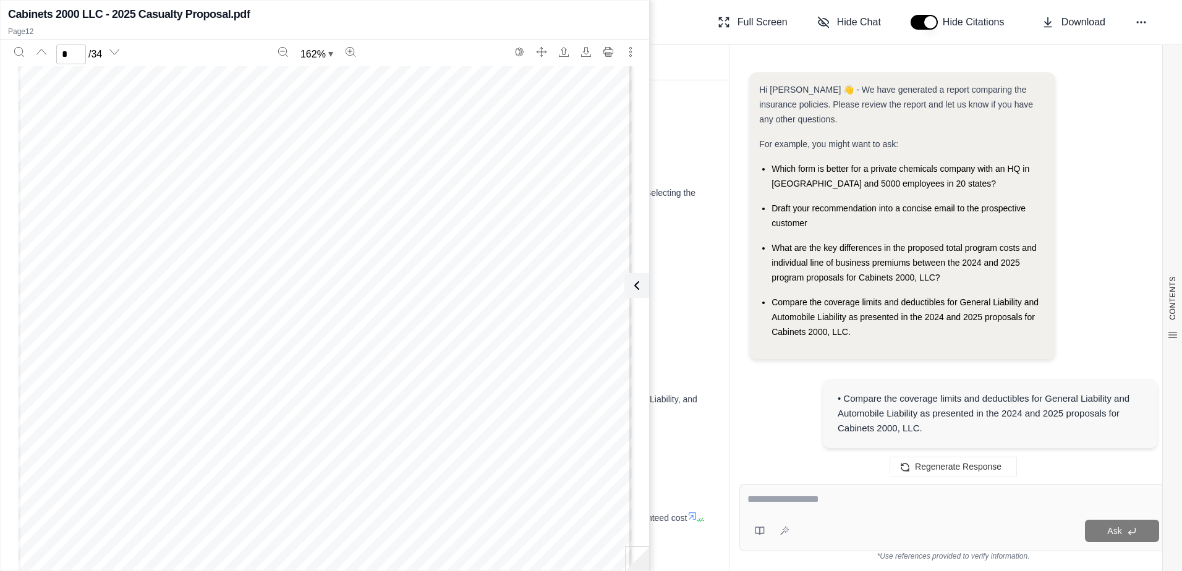
scroll to position [7050, 0]
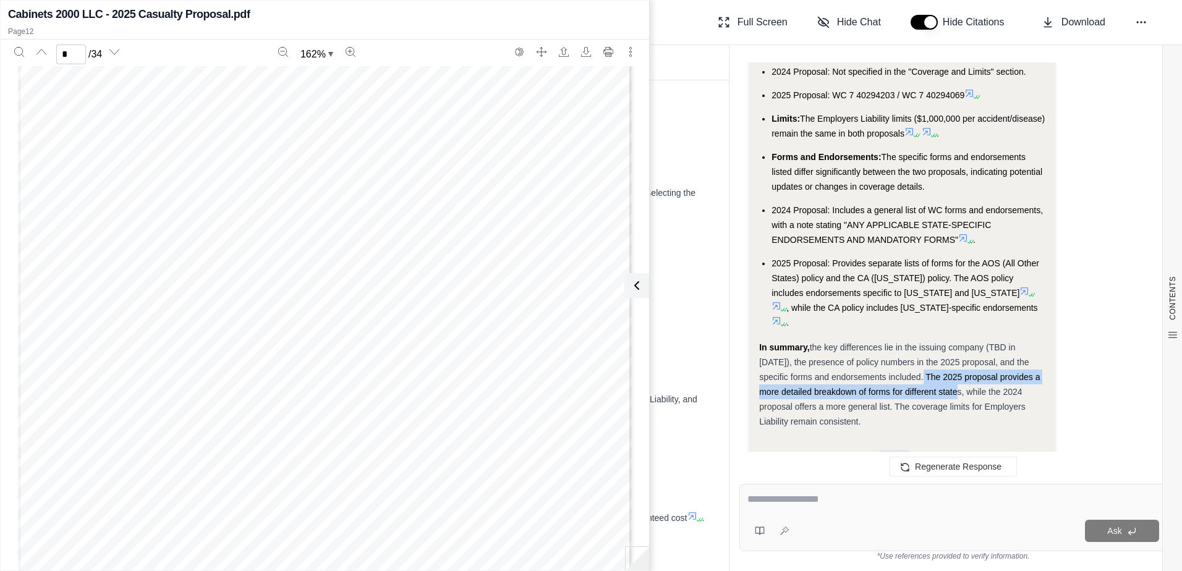
drag, startPoint x: 894, startPoint y: 235, endPoint x: 940, endPoint y: 251, distance: 48.5
click at [940, 342] on span "the key differences lie in the issuing company (TBD in [DATE]), the presence of…" at bounding box center [899, 384] width 281 height 84
drag, startPoint x: 940, startPoint y: 251, endPoint x: 929, endPoint y: 240, distance: 15.7
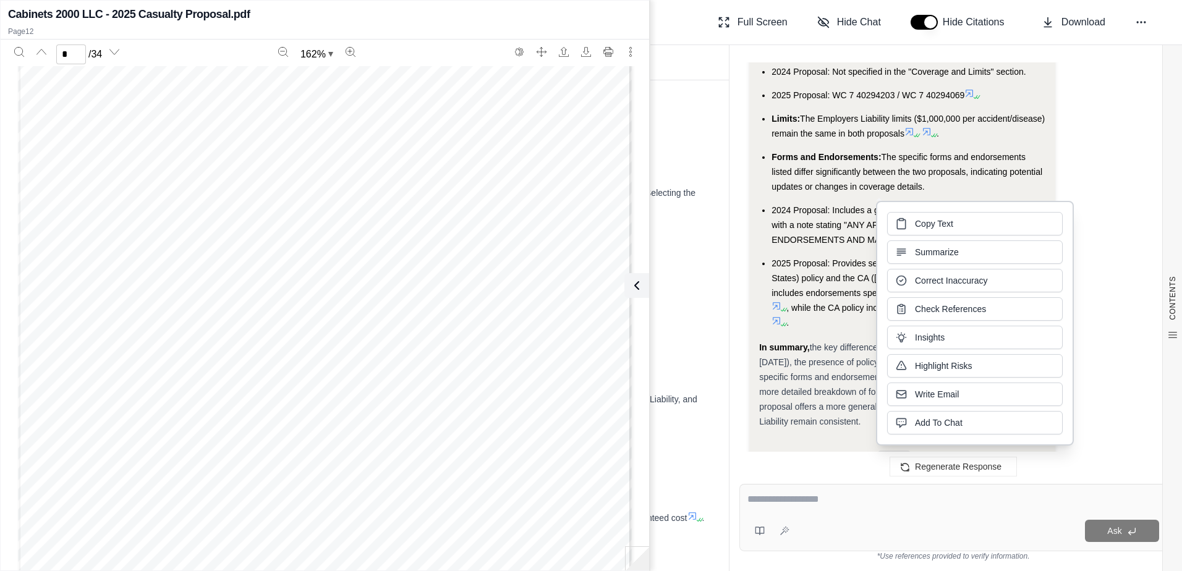
click at [805, 504] on textarea at bounding box center [953, 499] width 412 height 15
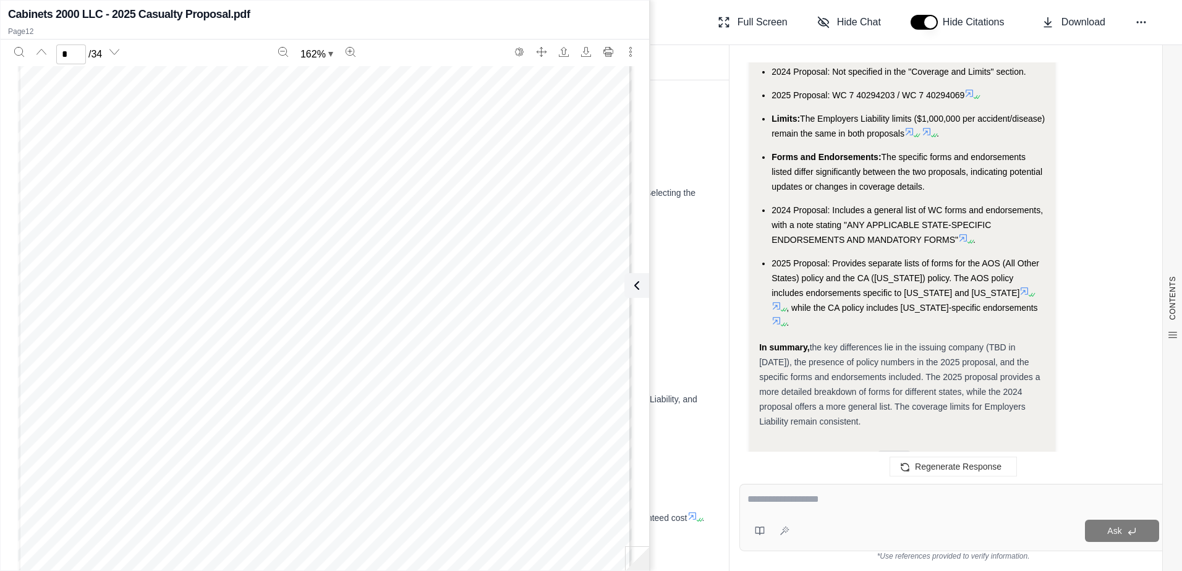
click at [934, 256] on li "2025 Proposal: Provides separate lists of forms for the AOS (All Other States) …" at bounding box center [908, 293] width 274 height 74
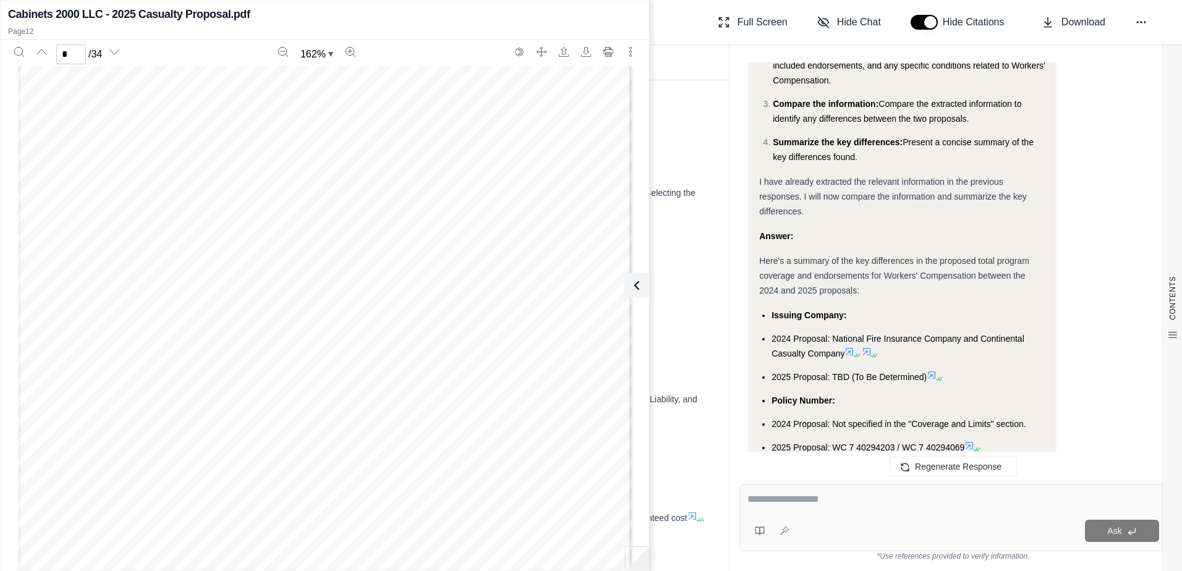
scroll to position [6679, 0]
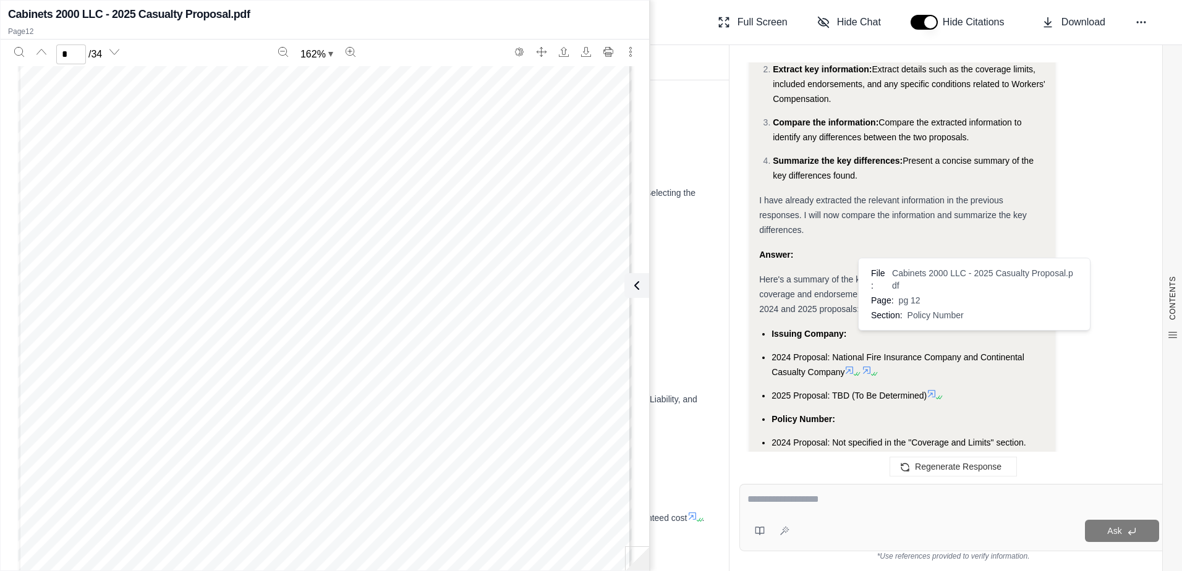
click at [972, 341] on div "Analysis: Okay, I need to compare the total program coverage and endorsements f…" at bounding box center [902, 433] width 286 height 1027
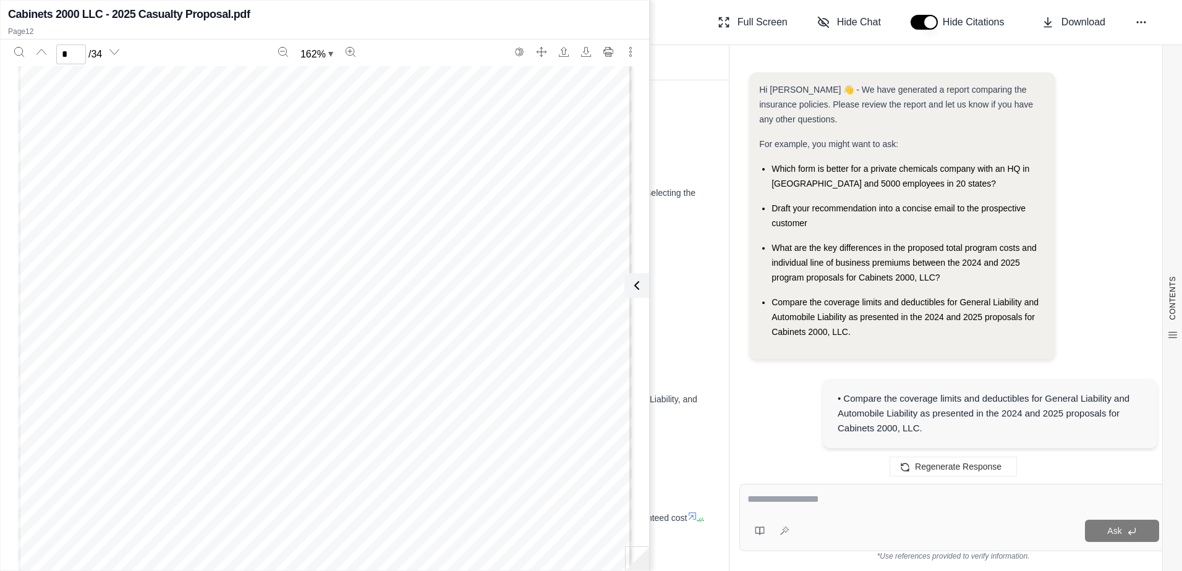
scroll to position [7050, 0]
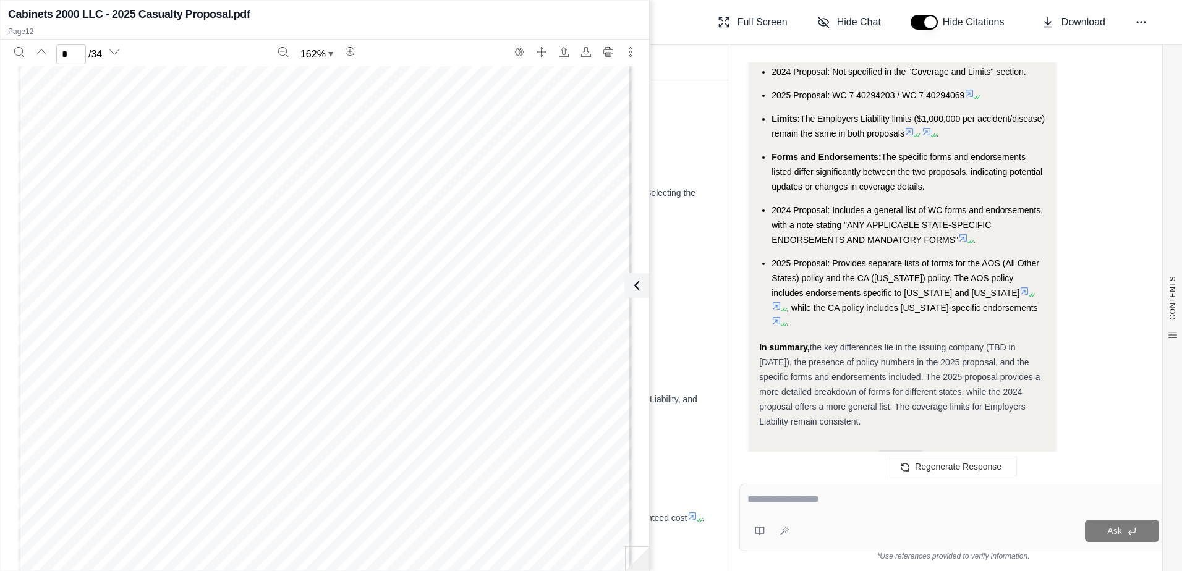
click at [1019, 286] on icon at bounding box center [1024, 291] width 10 height 10
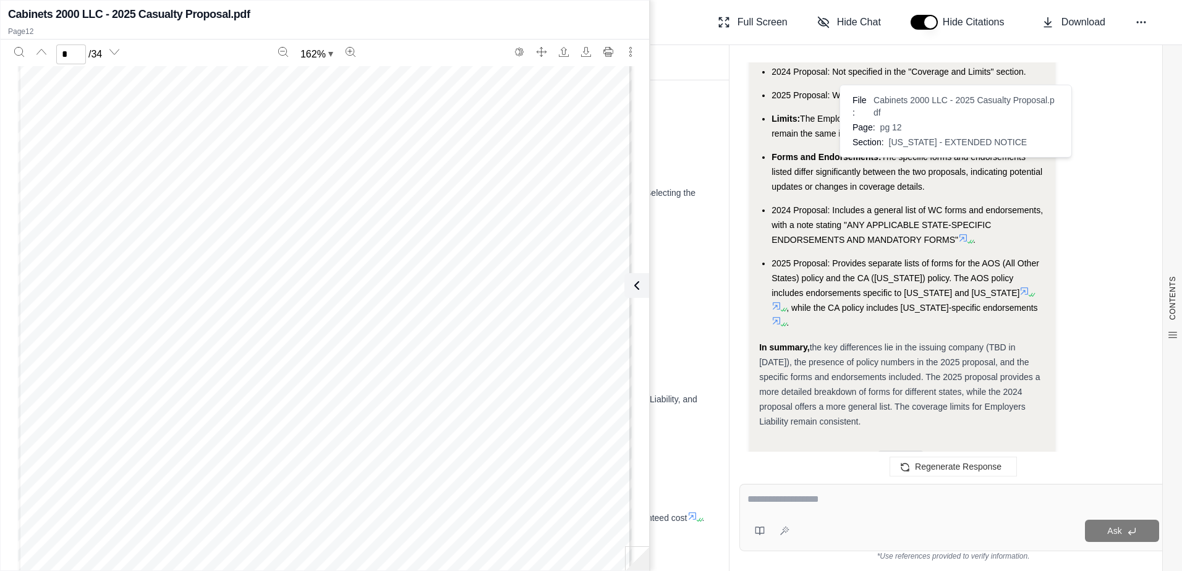
click at [959, 141] on span "[US_STATE] - EXTENDED NOTICE" at bounding box center [958, 142] width 138 height 12
click at [971, 144] on span "[US_STATE] WORKERS' COMPENSATION" at bounding box center [990, 142] width 169 height 12
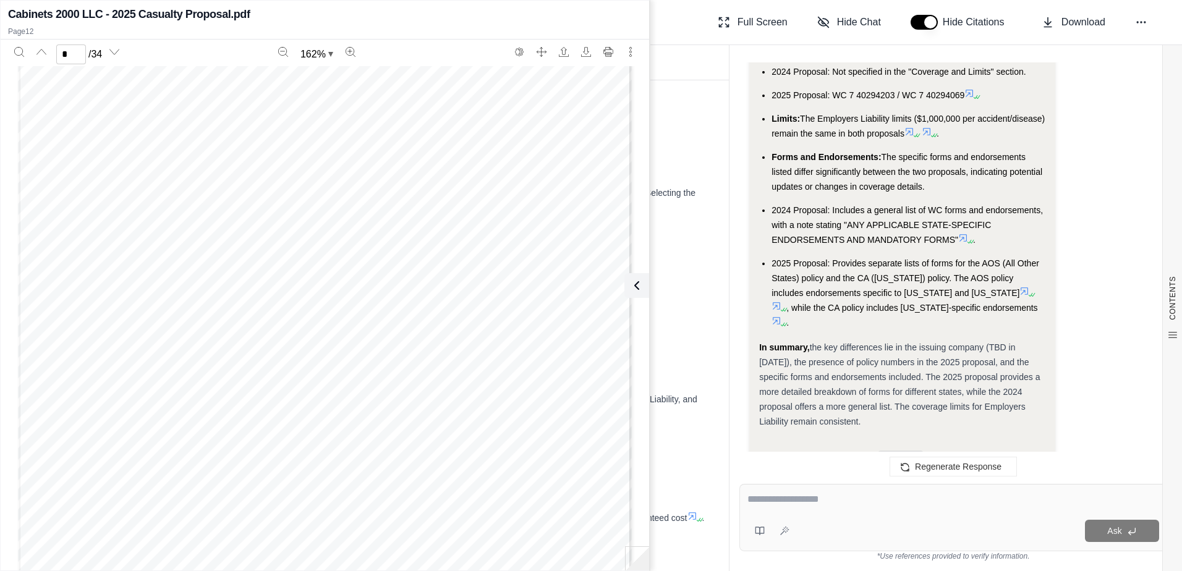
click at [878, 256] on li "2025 Proposal: Provides separate lists of forms for the AOS (All Other States) …" at bounding box center [908, 293] width 274 height 74
drag, startPoint x: 943, startPoint y: 150, endPoint x: 944, endPoint y: 167, distance: 17.4
click at [944, 258] on span "2025 Proposal: Provides separate lists of forms for the AOS (All Other States) …" at bounding box center [905, 278] width 268 height 40
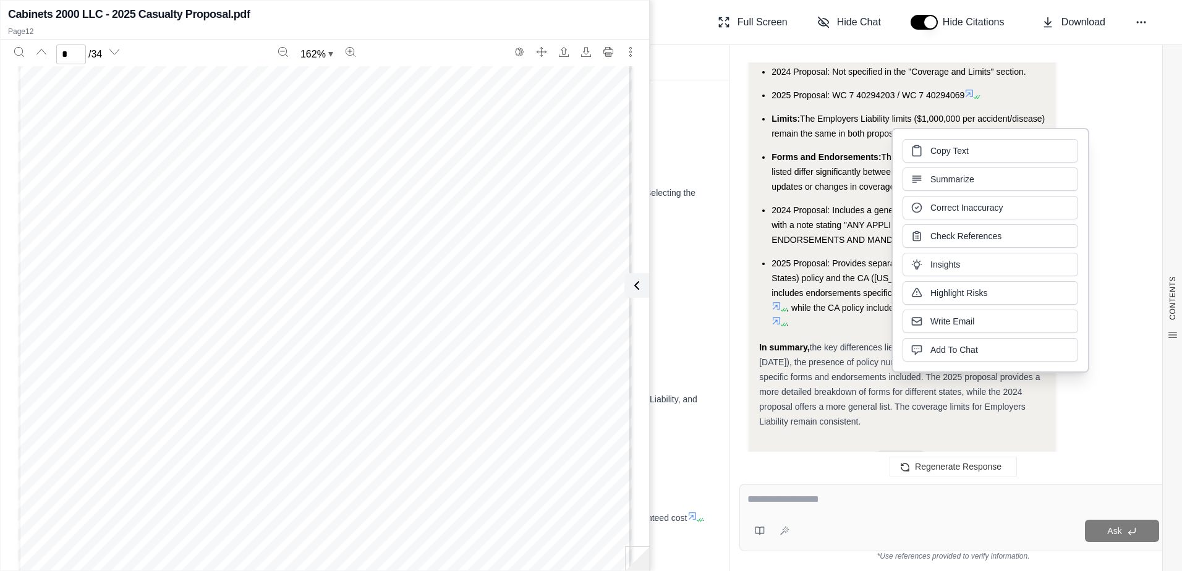
drag, startPoint x: 944, startPoint y: 167, endPoint x: 939, endPoint y: 155, distance: 13.3
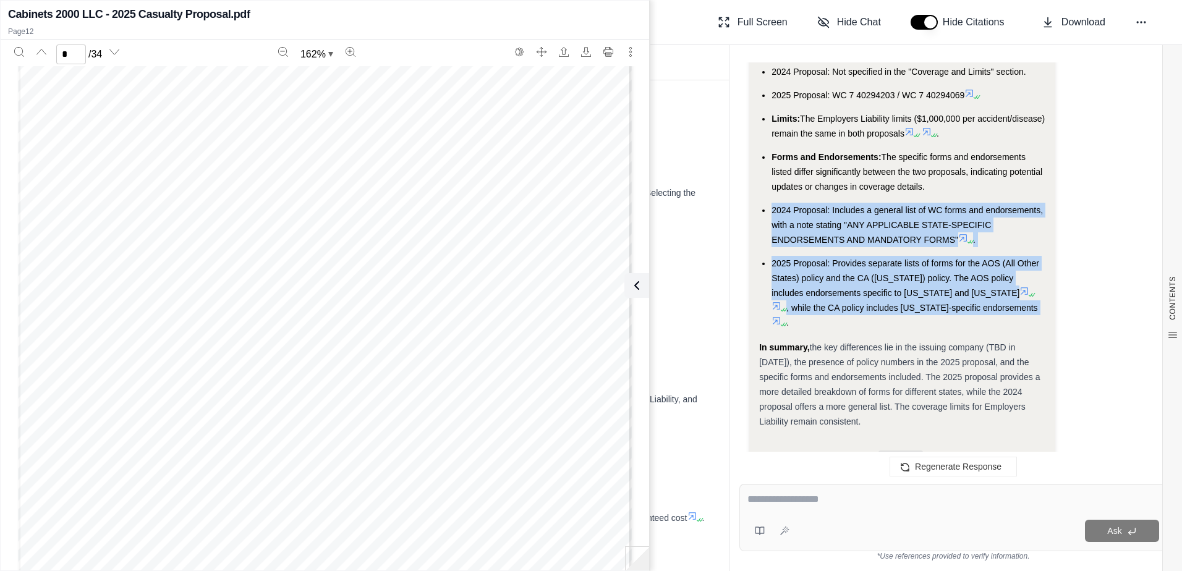
drag, startPoint x: 773, startPoint y: 83, endPoint x: 963, endPoint y: 177, distance: 211.5
click at [963, 177] on ul "Issuing Company: 2024 Proposal: National Fire Insurance Company and Continental…" at bounding box center [902, 142] width 286 height 375
drag, startPoint x: 963, startPoint y: 177, endPoint x: 959, endPoint y: 166, distance: 11.1
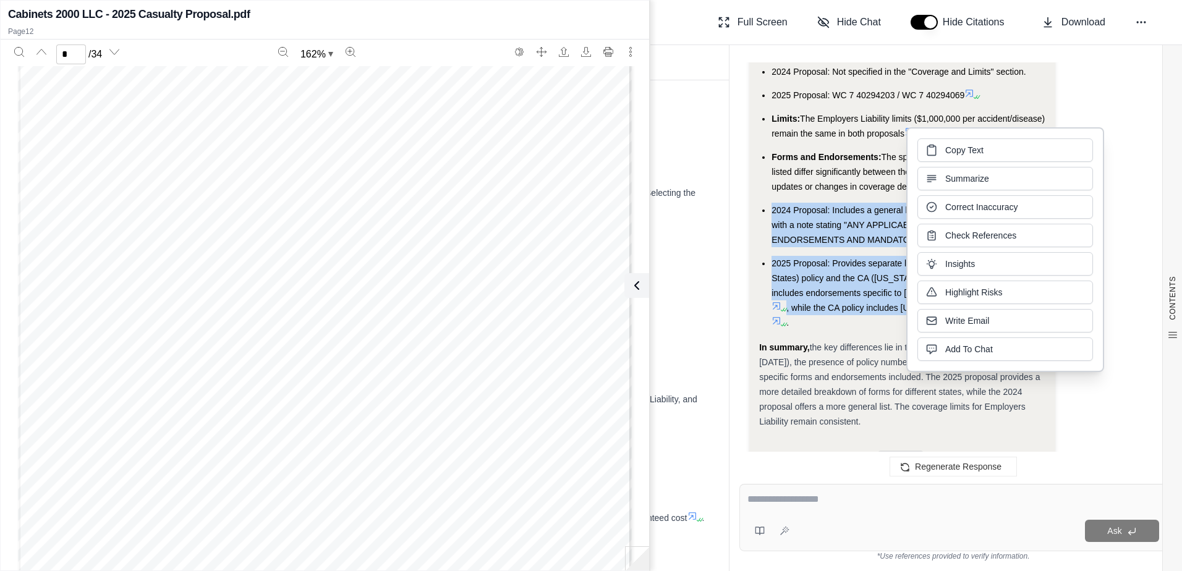
click at [837, 258] on span "2025 Proposal: Provides separate lists of forms for the AOS (All Other States) …" at bounding box center [905, 278] width 268 height 40
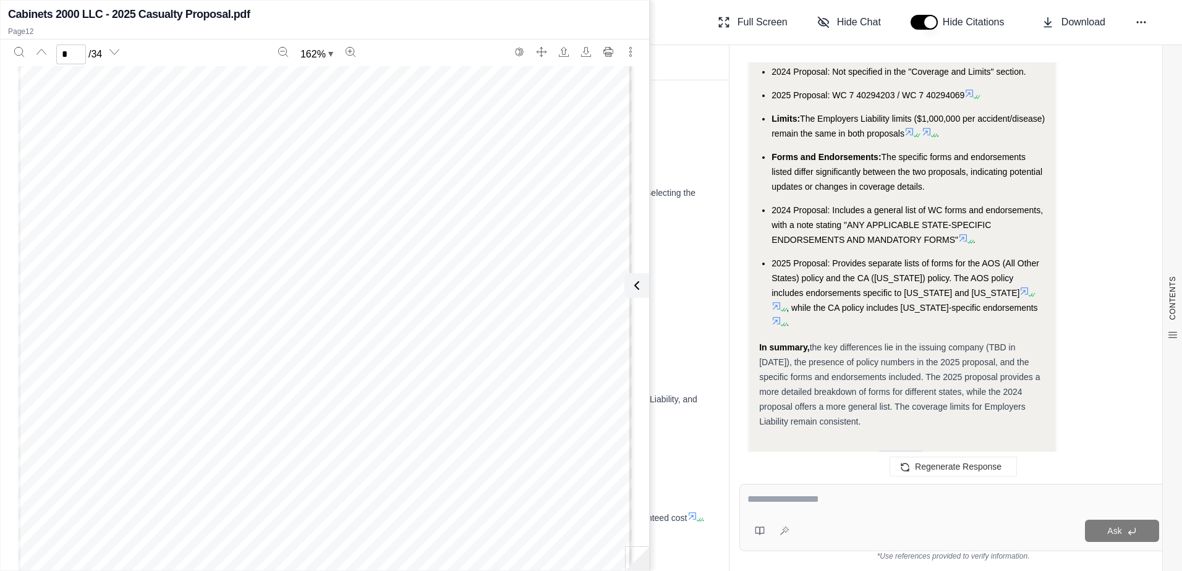
click at [1032, 303] on span ", while the CA policy includes [US_STATE]-specific endorsements" at bounding box center [911, 308] width 251 height 10
click at [1089, 157] on div "Analysis: Okay, I need to compare the total program coverage and endorsements f…" at bounding box center [953, 67] width 408 height 1056
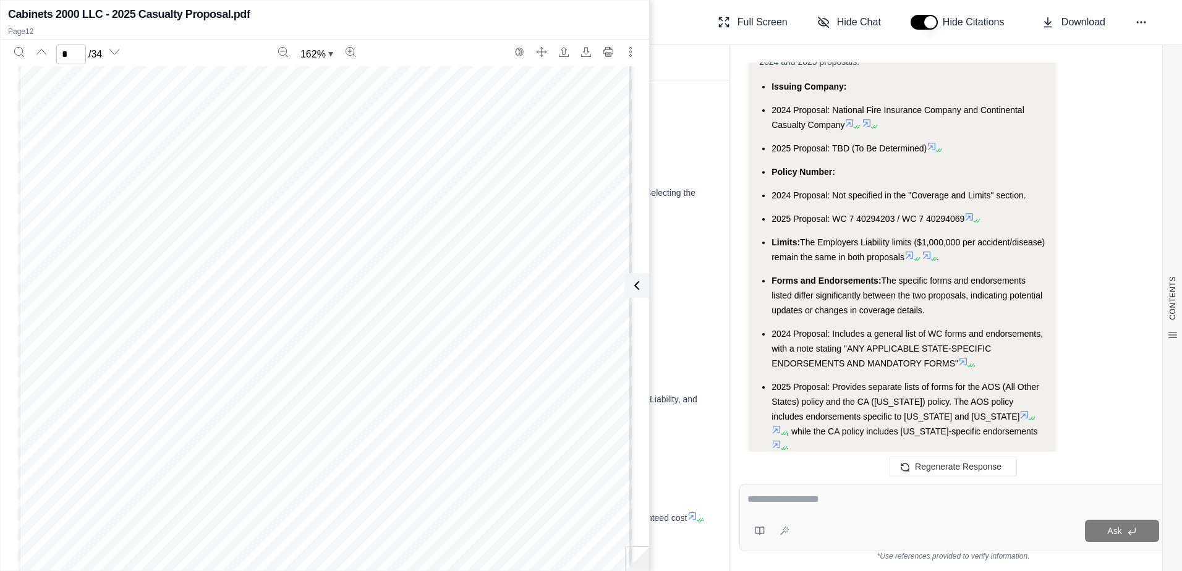
scroll to position [6741, 0]
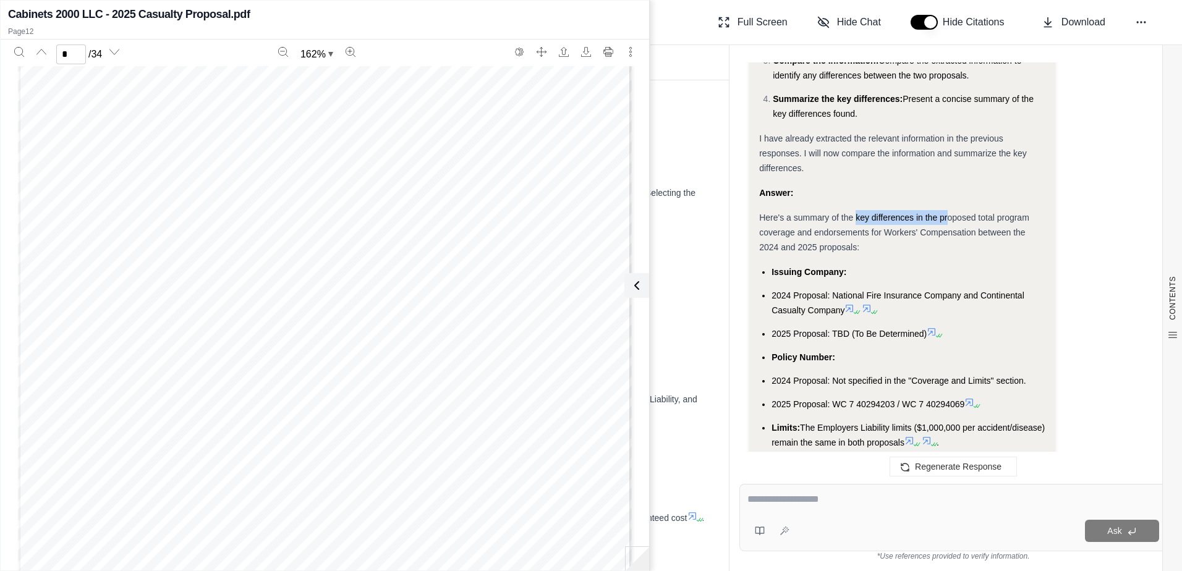
drag, startPoint x: 857, startPoint y: 90, endPoint x: 949, endPoint y: 93, distance: 91.5
click at [949, 213] on span "Here's a summary of the key differences in the proposed total program coverage …" at bounding box center [894, 233] width 270 height 40
click at [781, 502] on textarea at bounding box center [953, 499] width 412 height 15
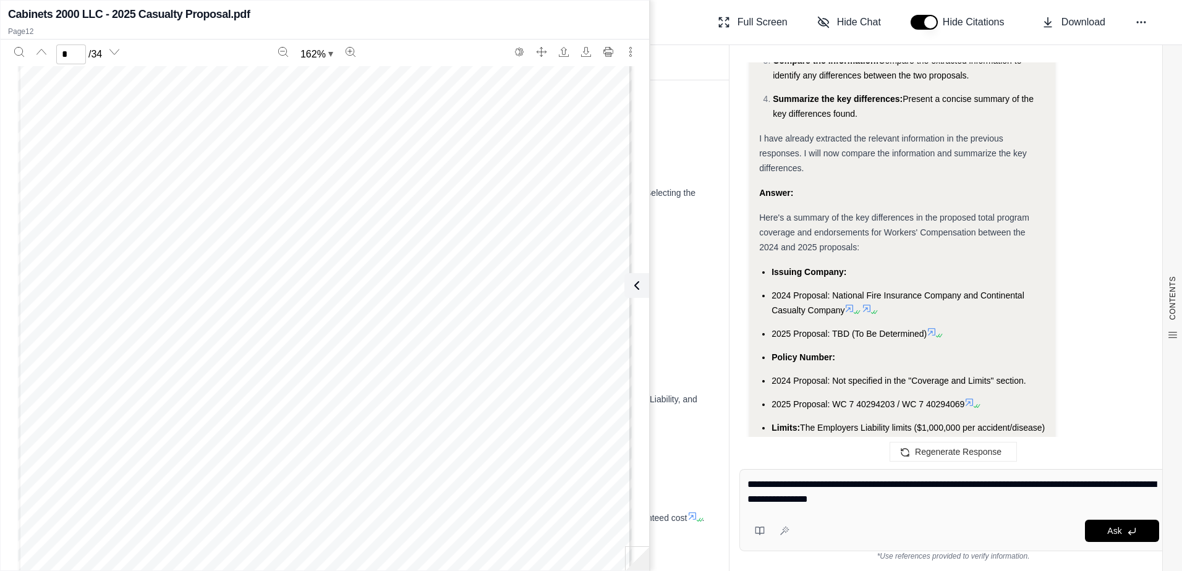
type textarea "**********"
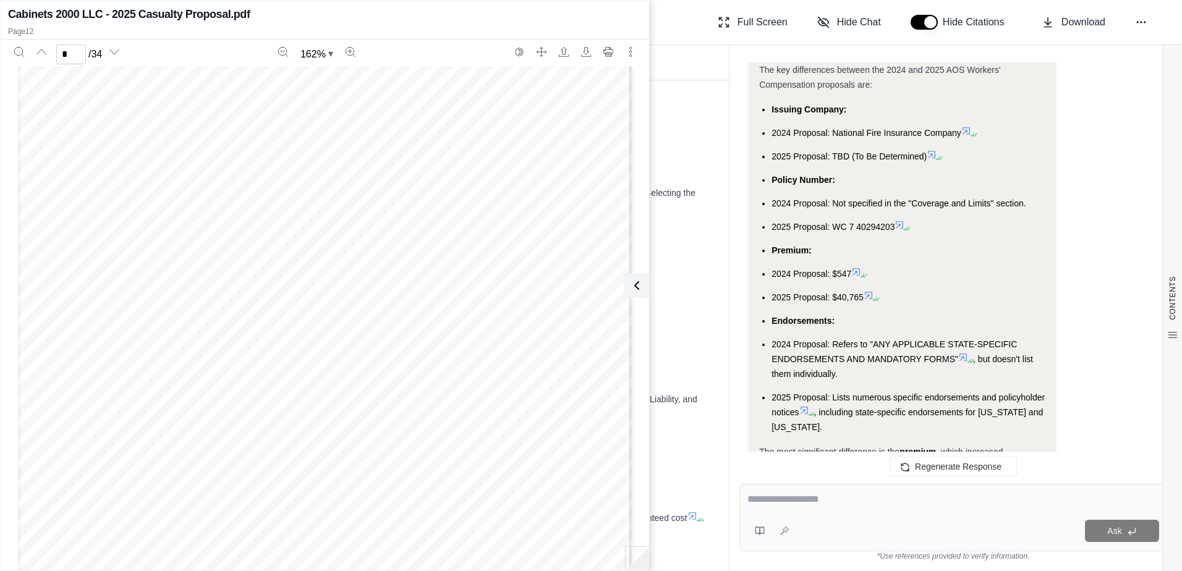
scroll to position [8551, 0]
click at [825, 503] on textarea at bounding box center [953, 499] width 412 height 15
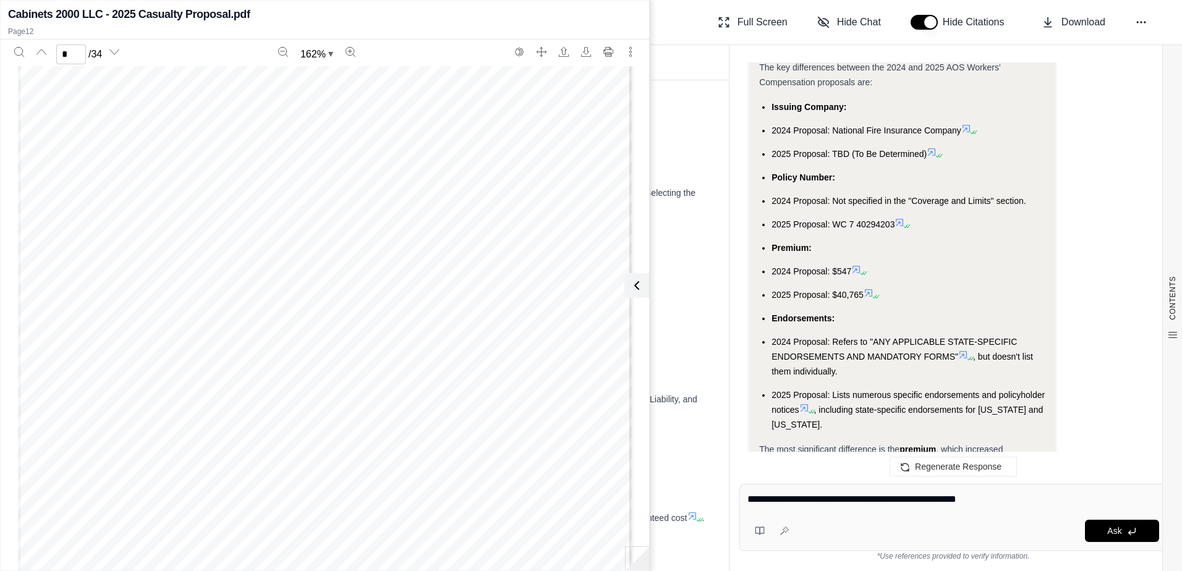
click at [851, 496] on textarea "**********" at bounding box center [953, 499] width 412 height 15
click at [1011, 502] on textarea "**********" at bounding box center [953, 499] width 412 height 15
click at [952, 501] on textarea "**********" at bounding box center [953, 499] width 412 height 15
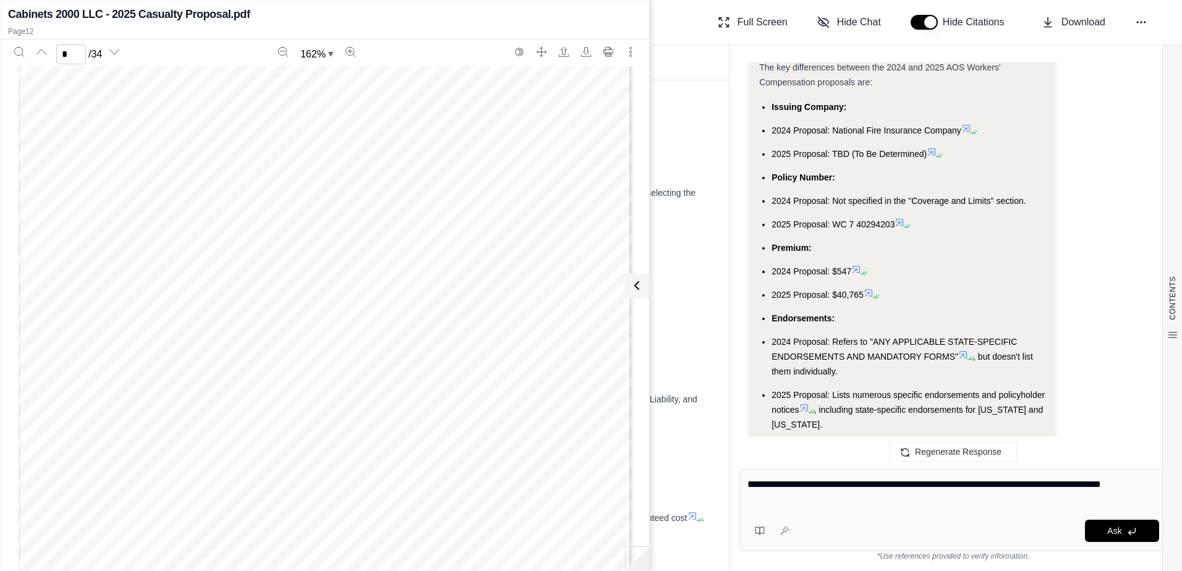
click at [748, 498] on textarea "**********" at bounding box center [953, 492] width 412 height 30
type textarea "**********"
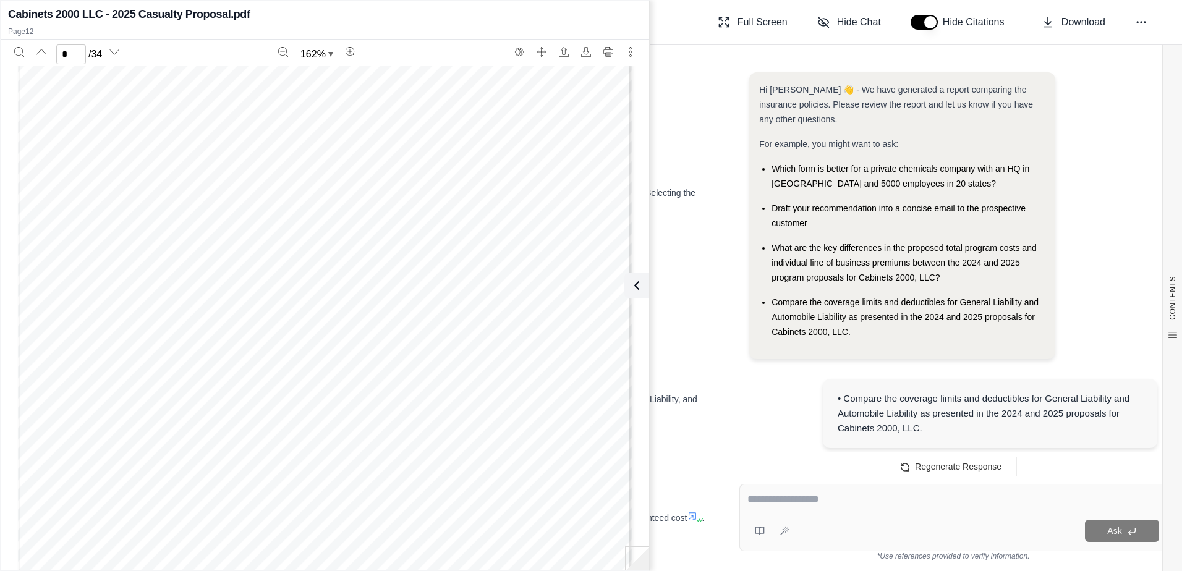
scroll to position [9569, 0]
